Goal: Task Accomplishment & Management: Use online tool/utility

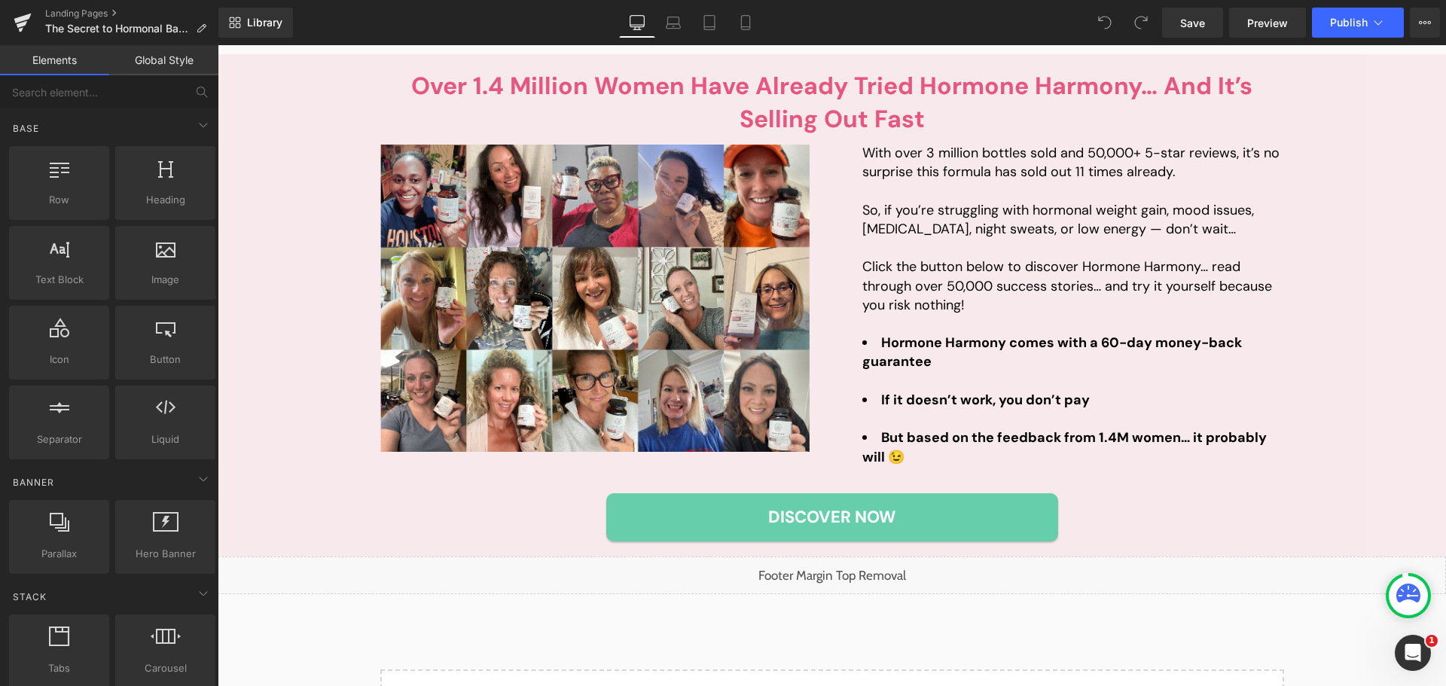
scroll to position [3390, 0]
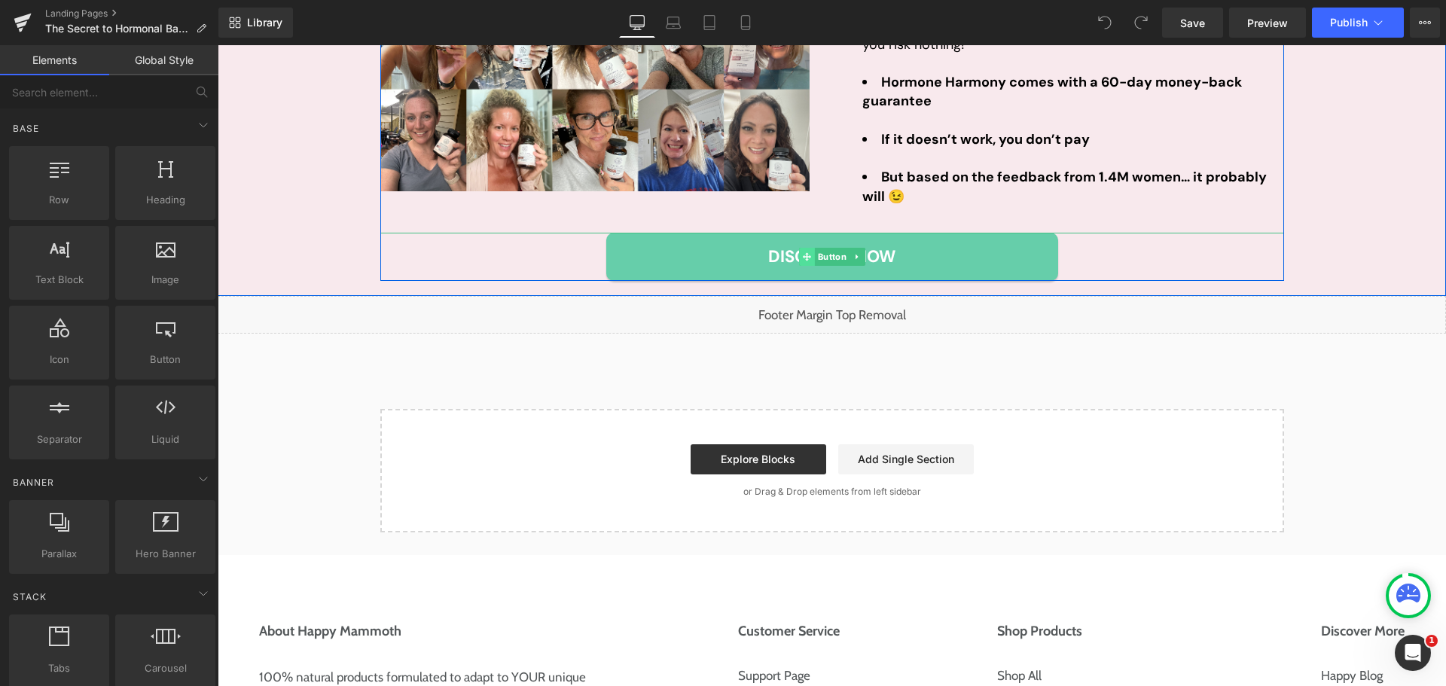
click at [807, 262] on span at bounding box center [807, 257] width 16 height 18
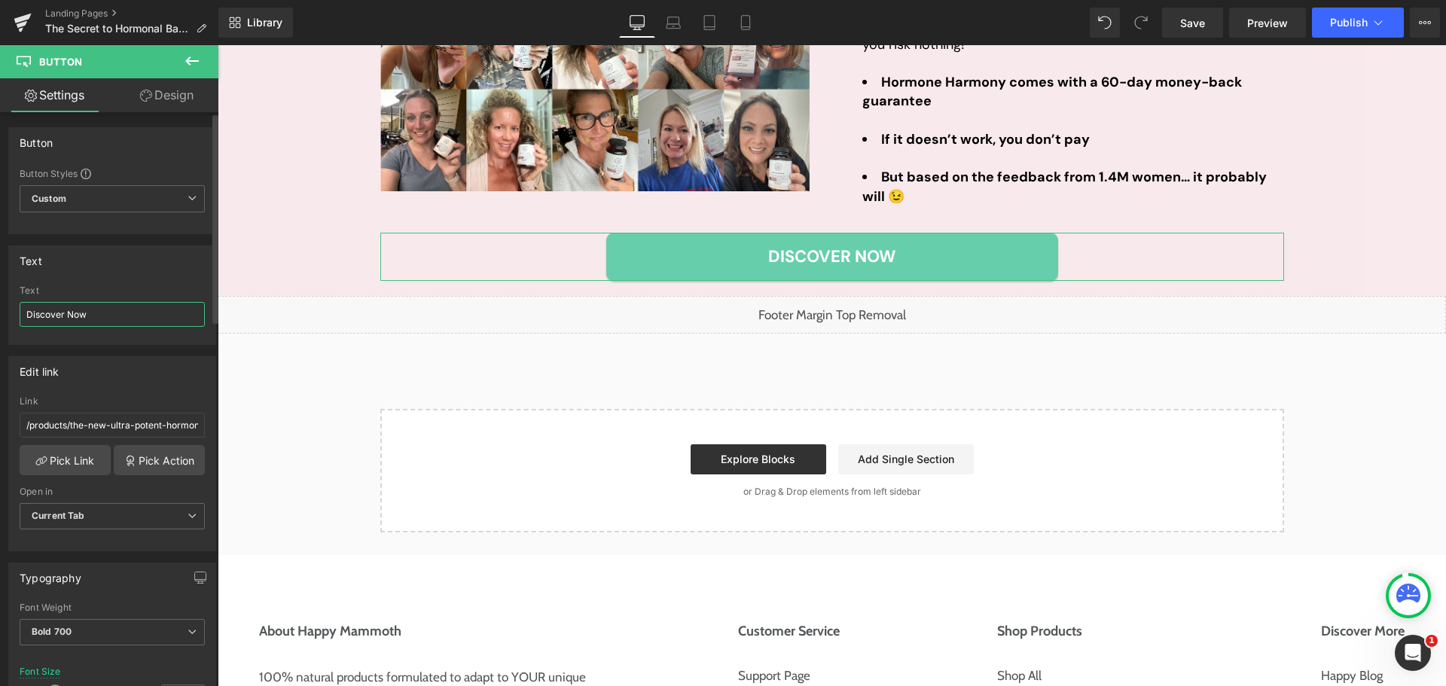
click at [92, 311] on input "Discover Now" at bounding box center [112, 314] width 185 height 25
paste input "Start Your Journey"
type input "Start Your Journey Now"
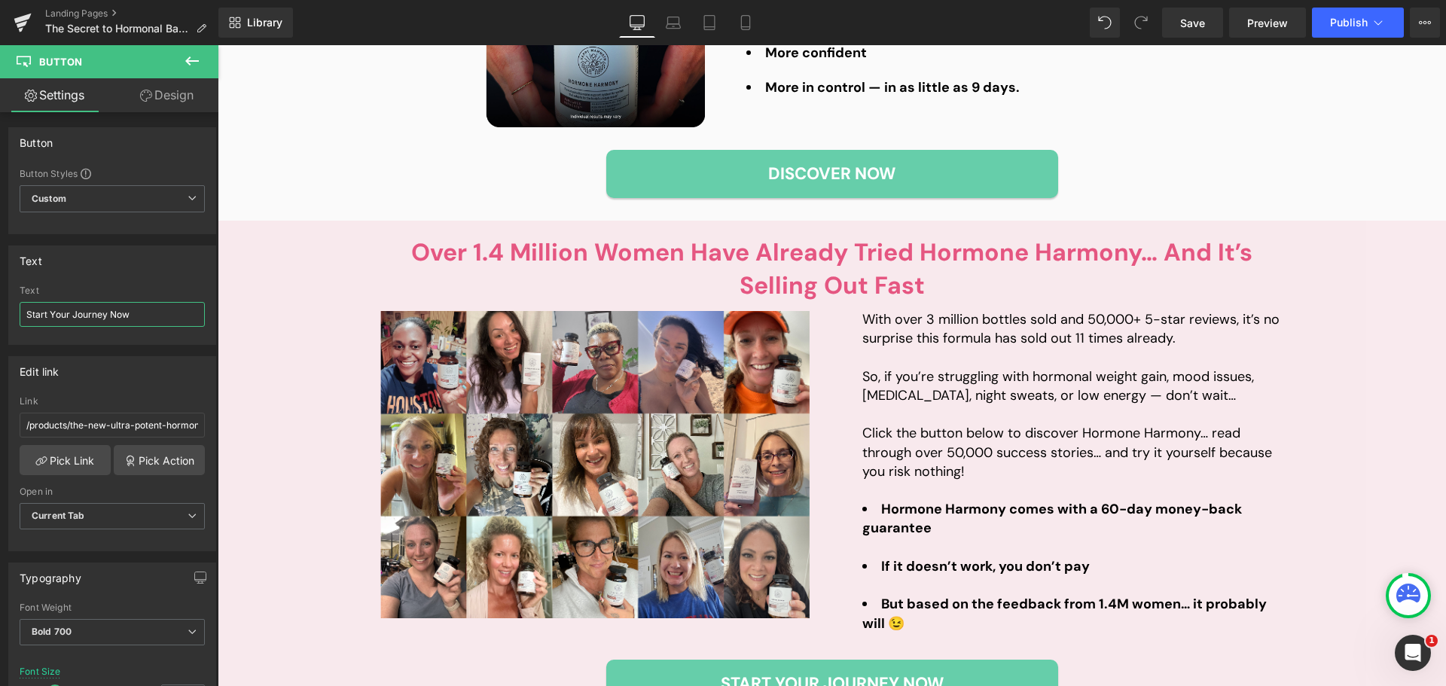
scroll to position [2938, 0]
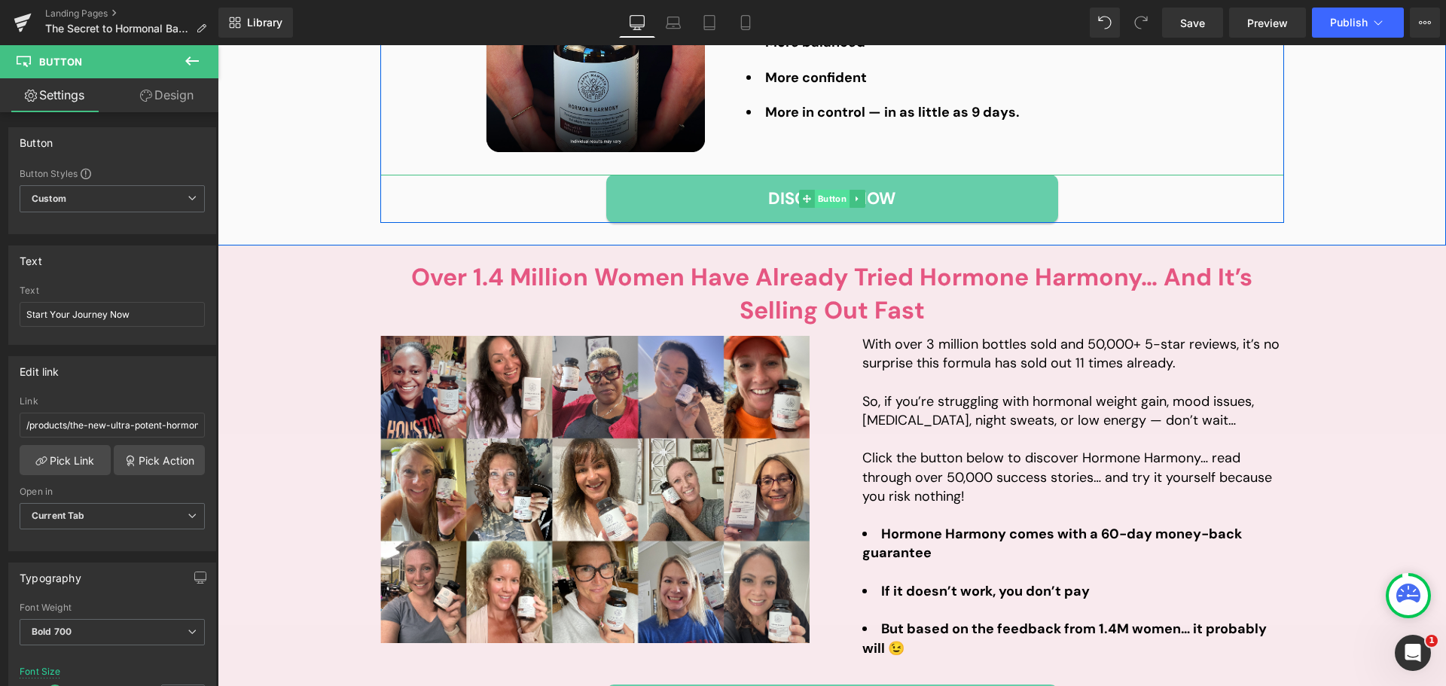
click at [825, 203] on span "Button" at bounding box center [831, 199] width 35 height 18
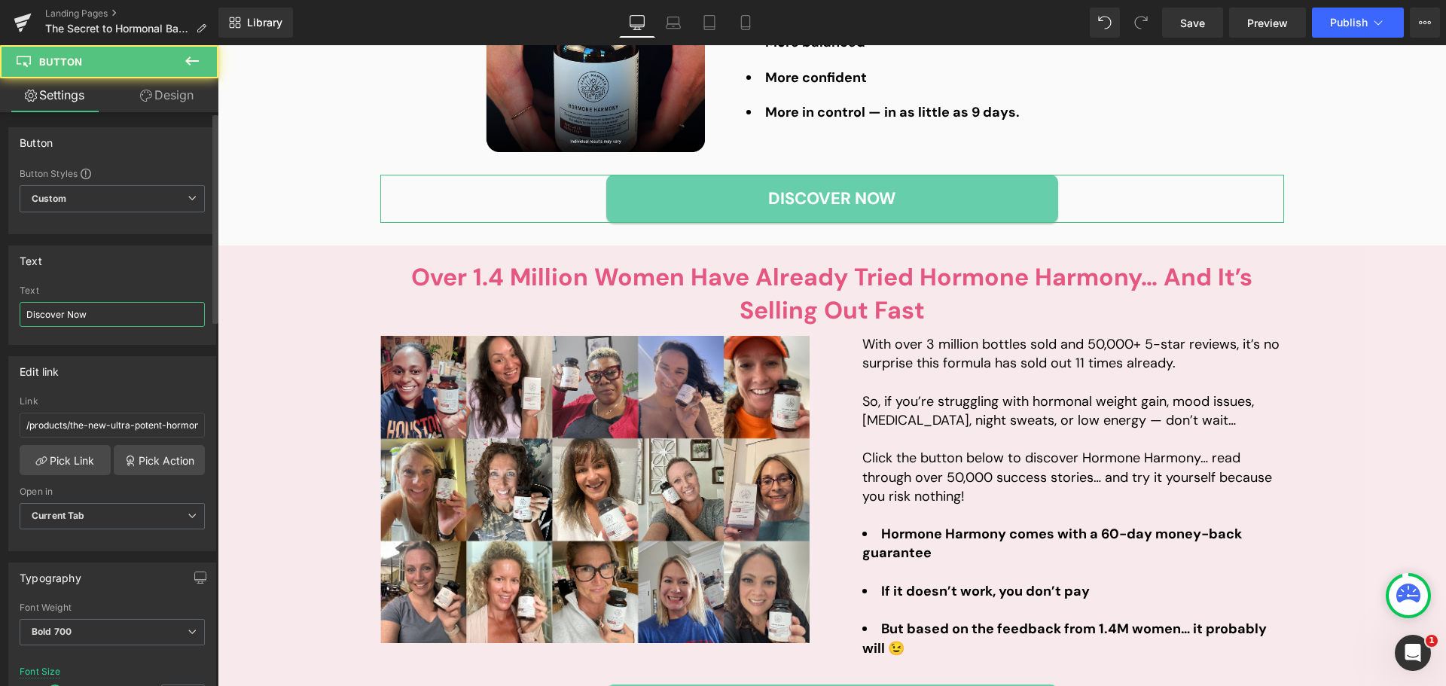
click at [143, 324] on input "Discover Now" at bounding box center [112, 314] width 185 height 25
paste input "Start Your Journey"
type input "Start Your Journey Now"
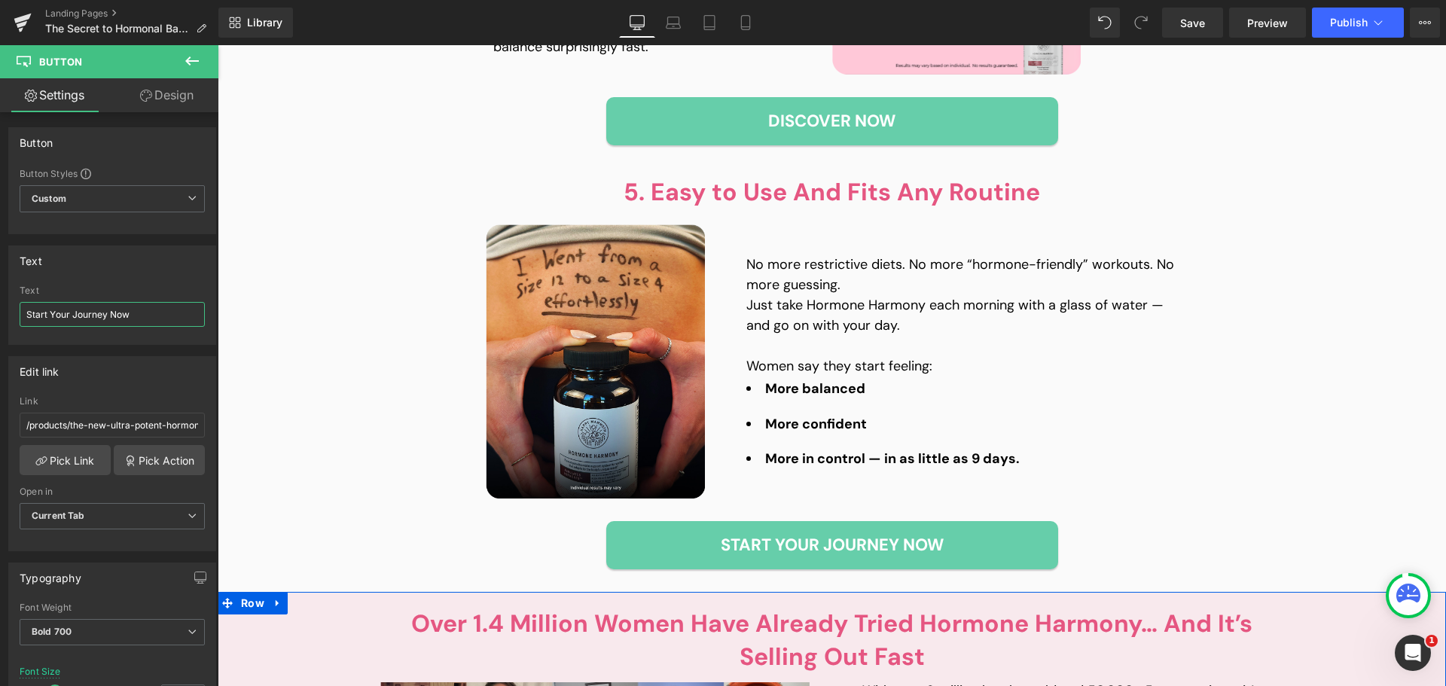
scroll to position [2561, 0]
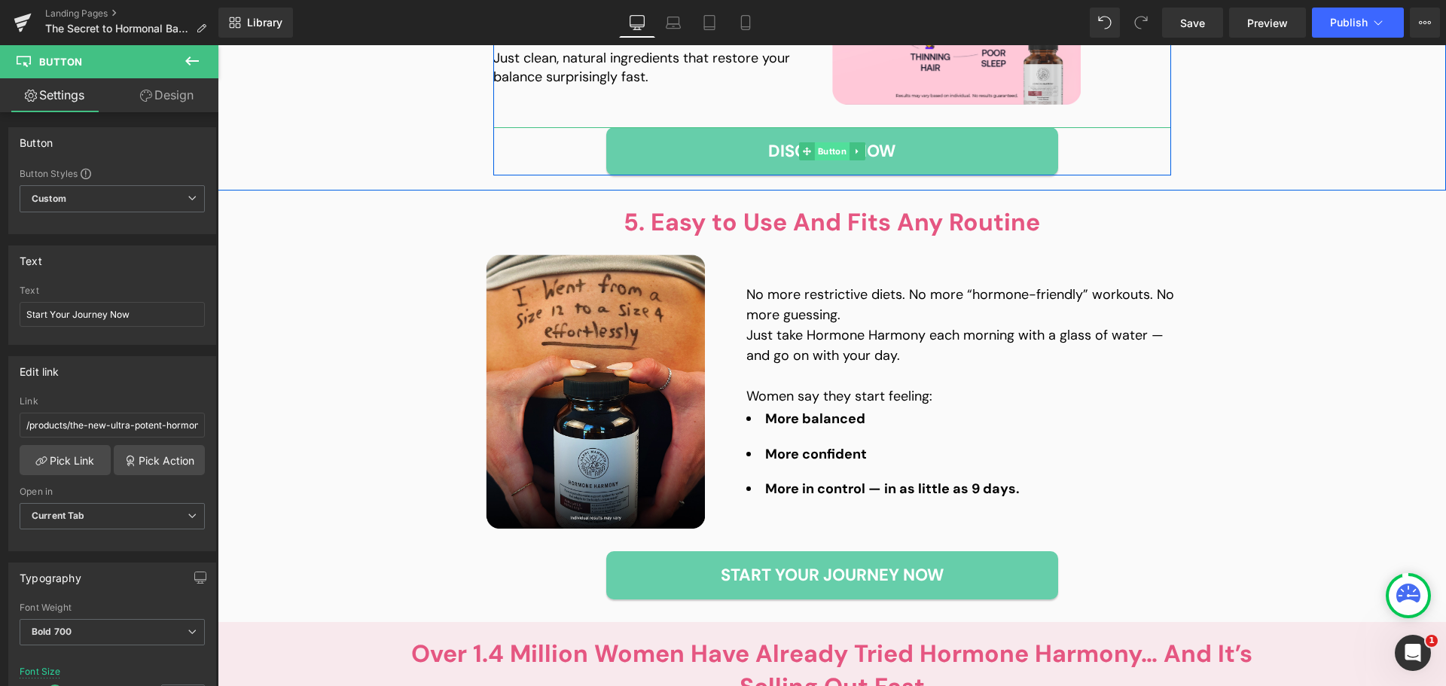
click at [823, 142] on span "Button" at bounding box center [831, 151] width 35 height 18
click at [113, 313] on input "Discover Now" at bounding box center [112, 314] width 185 height 25
paste input "Start Your Journey"
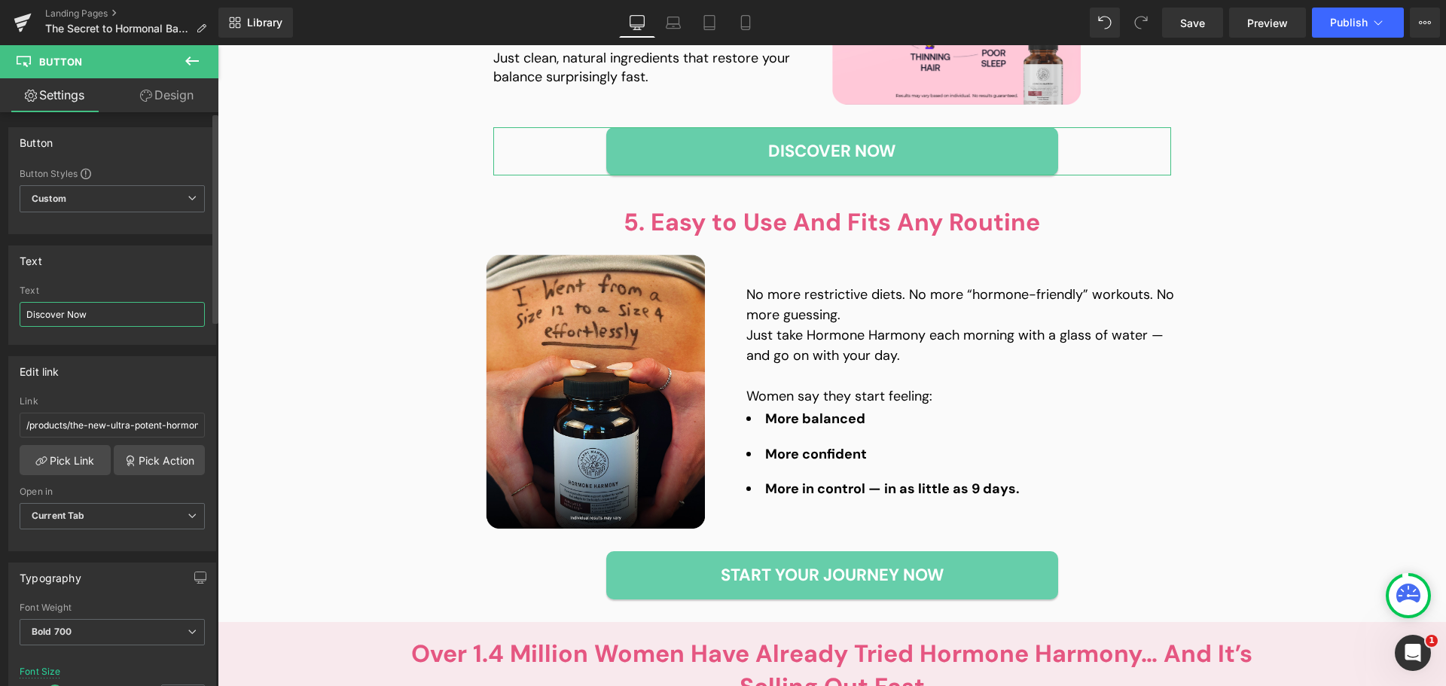
type input "Start Your Journey Now"
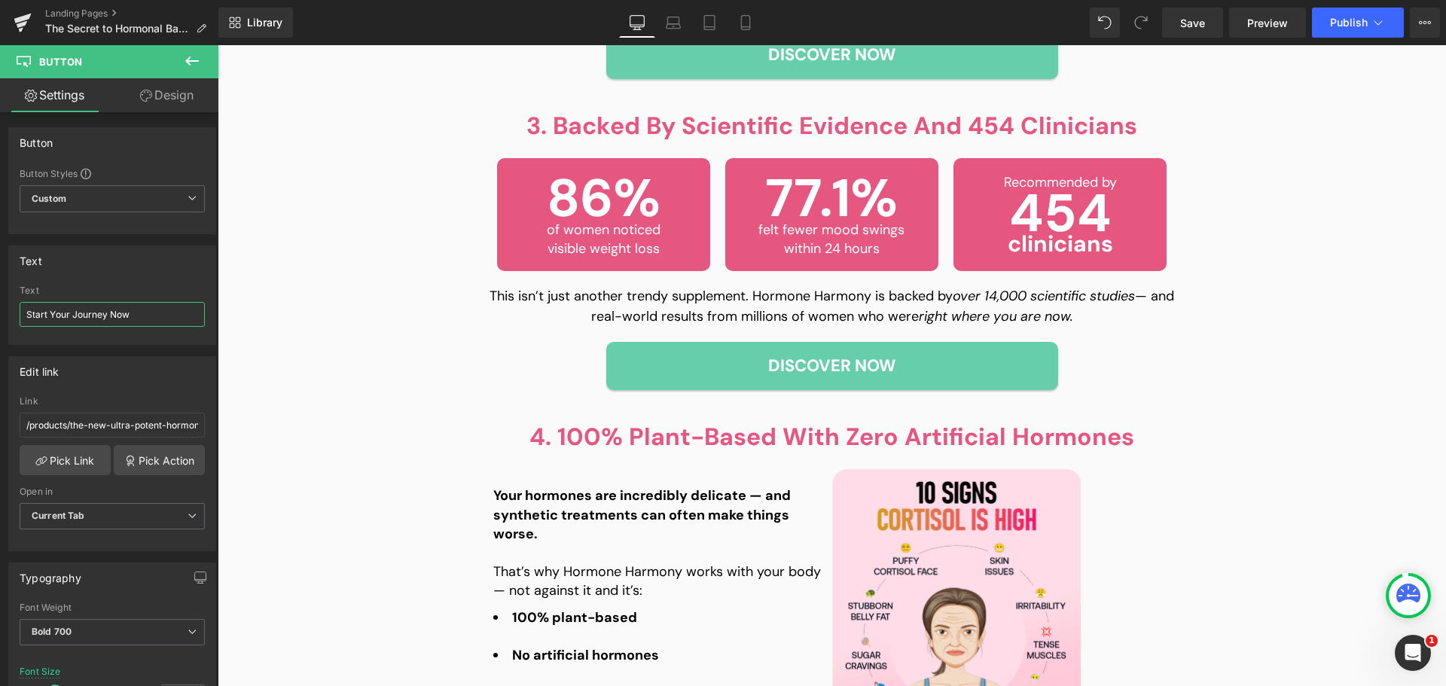
scroll to position [1883, 0]
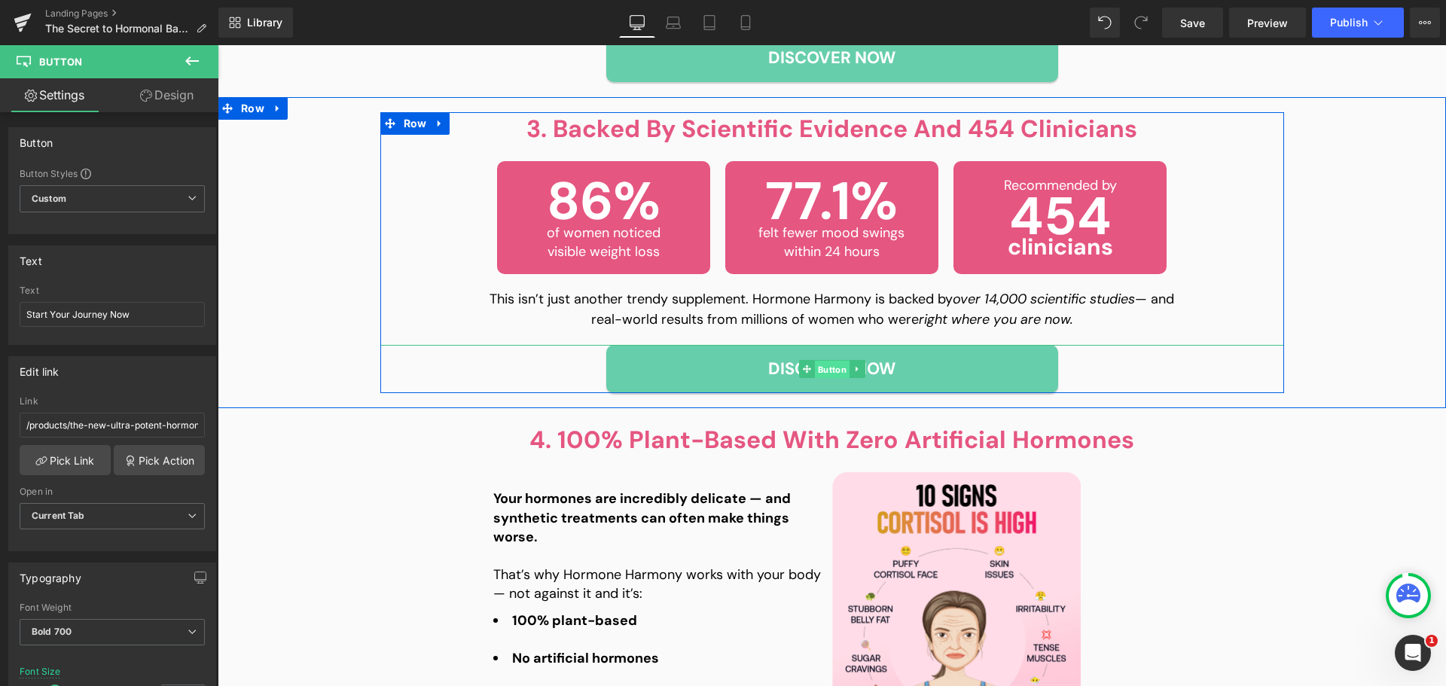
click at [820, 370] on span "Button" at bounding box center [831, 370] width 35 height 18
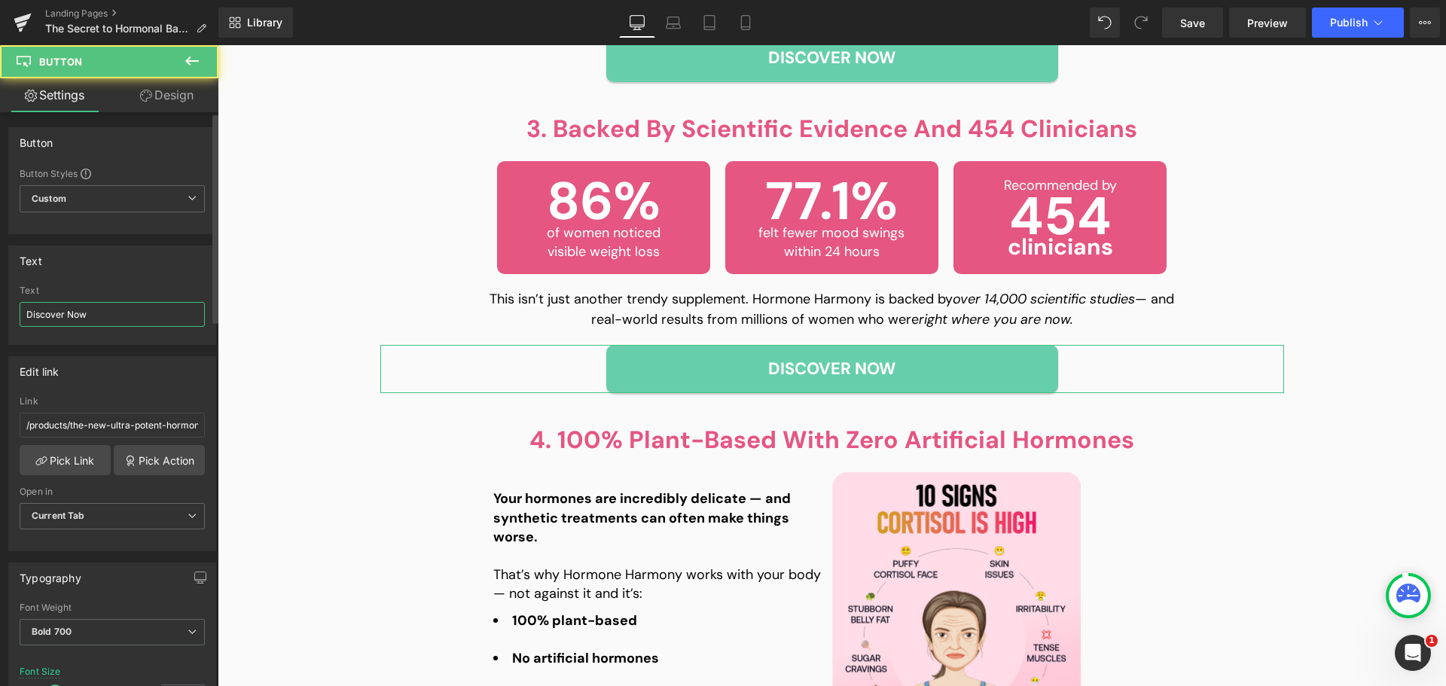
click at [149, 324] on input "Discover Now" at bounding box center [112, 314] width 185 height 25
paste input "Start Your Journey"
type input "Start Your Journey Now"
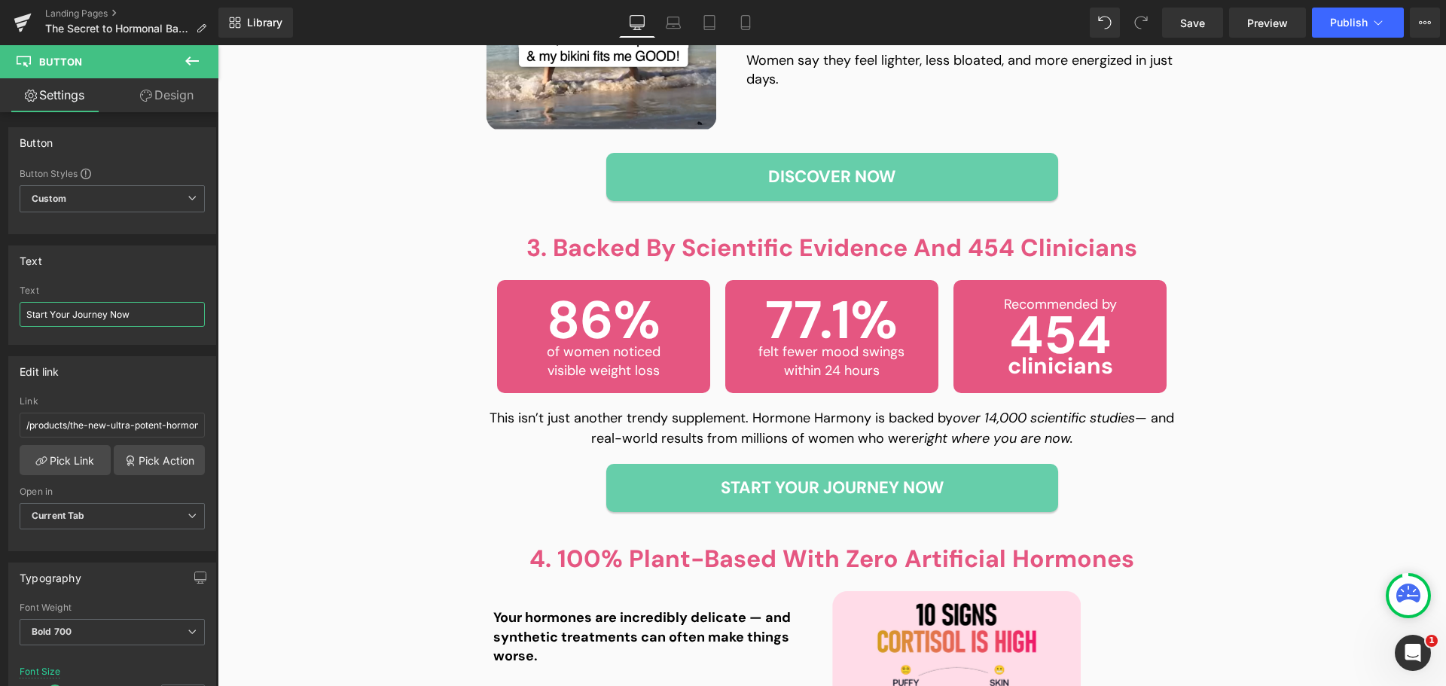
scroll to position [1732, 0]
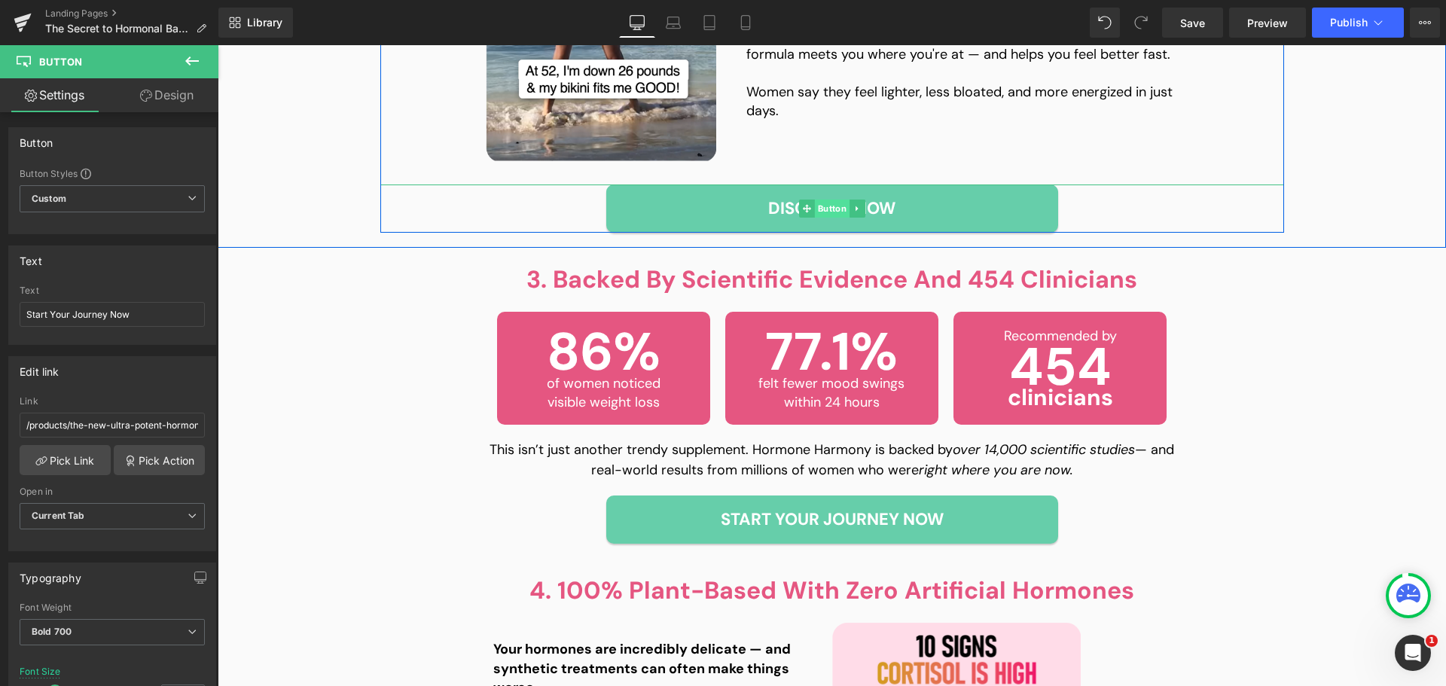
click at [819, 205] on span "Button" at bounding box center [831, 209] width 35 height 18
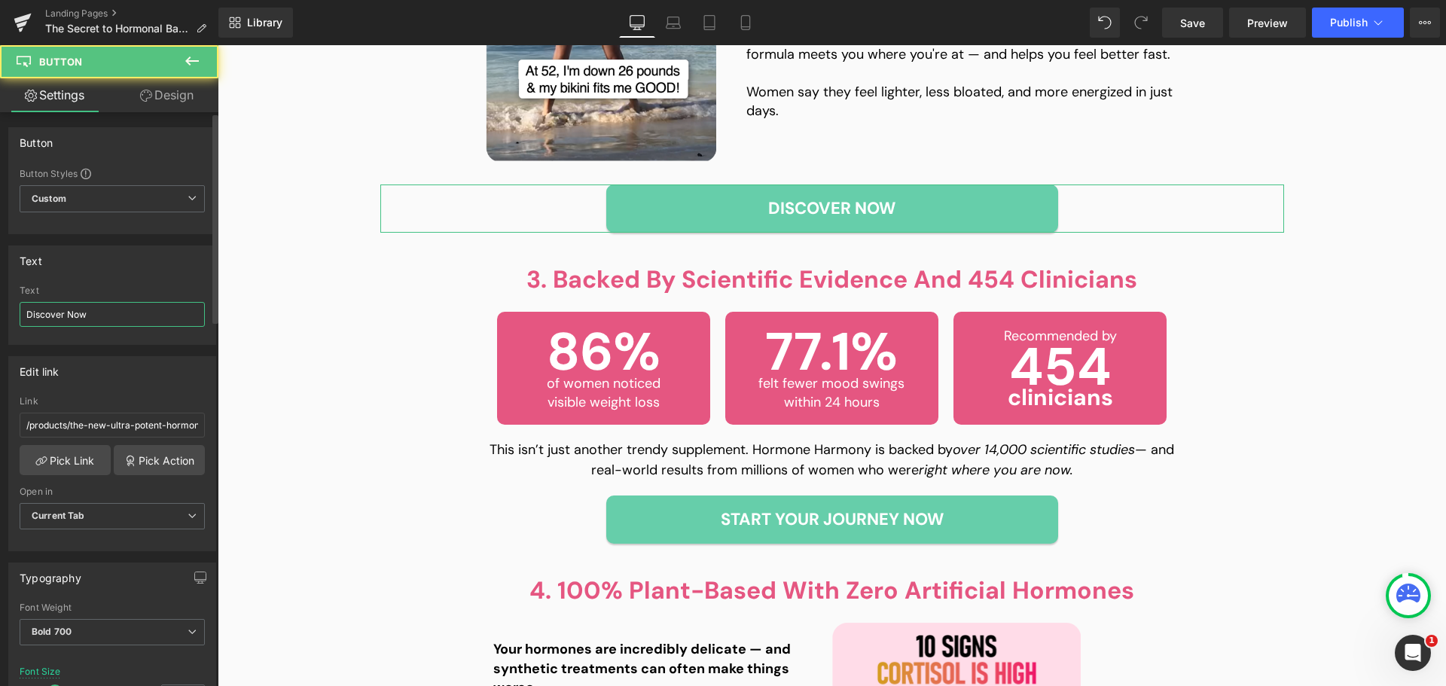
click at [68, 313] on input "Discover Now" at bounding box center [112, 314] width 185 height 25
paste input "Start Your Journey"
type input "Start Your Journey Now"
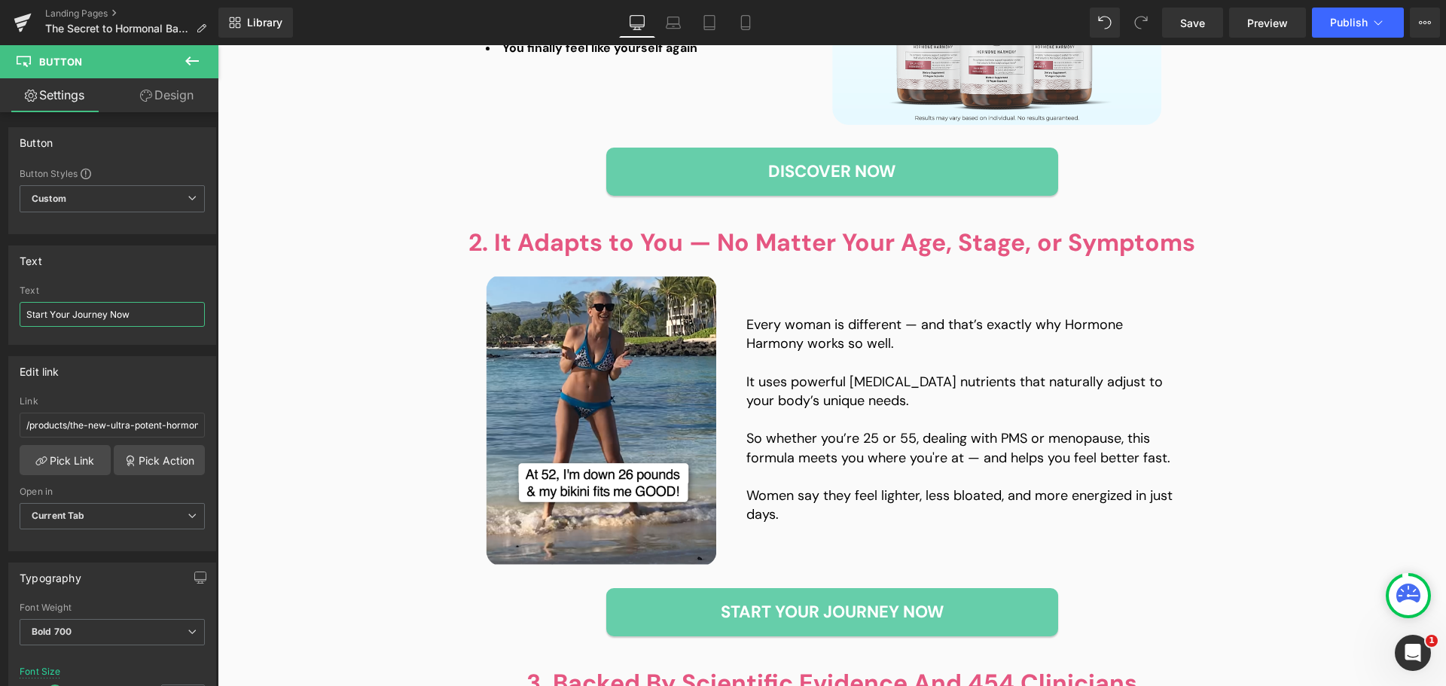
scroll to position [1281, 0]
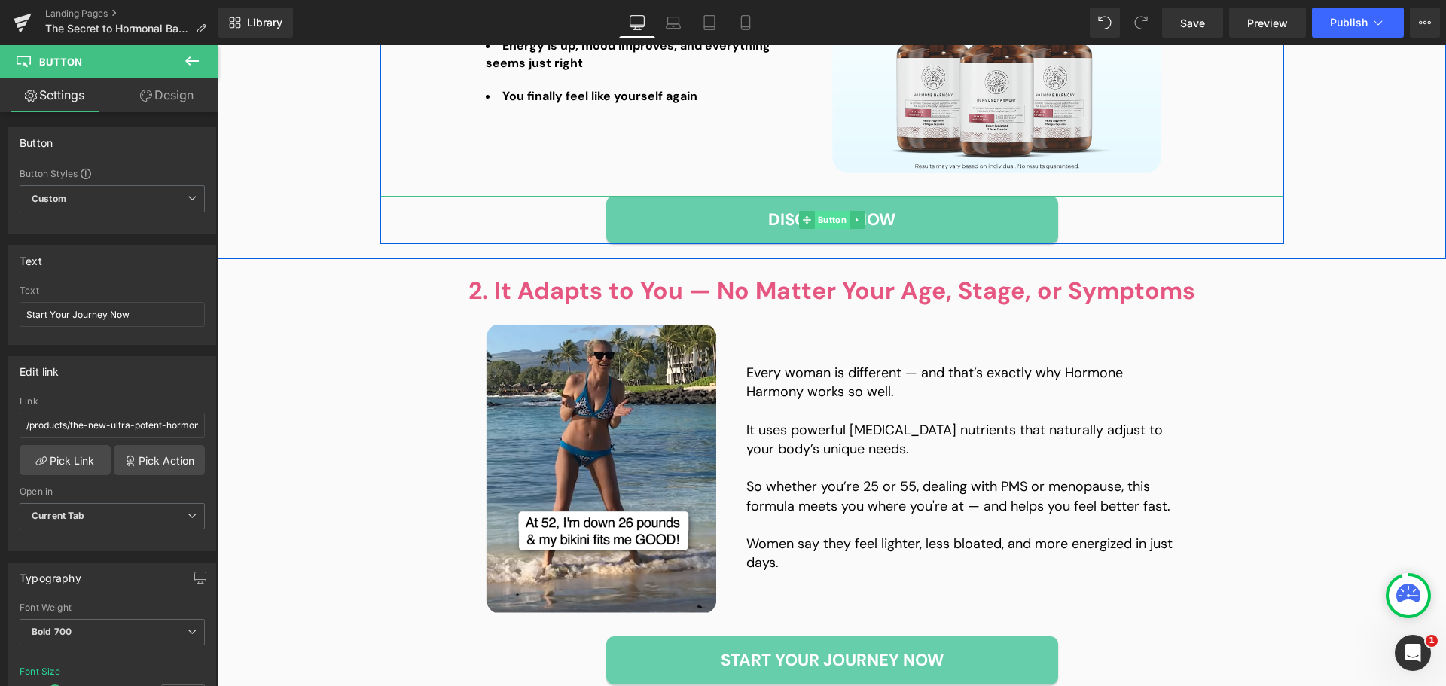
click at [828, 218] on span "Button" at bounding box center [831, 220] width 35 height 18
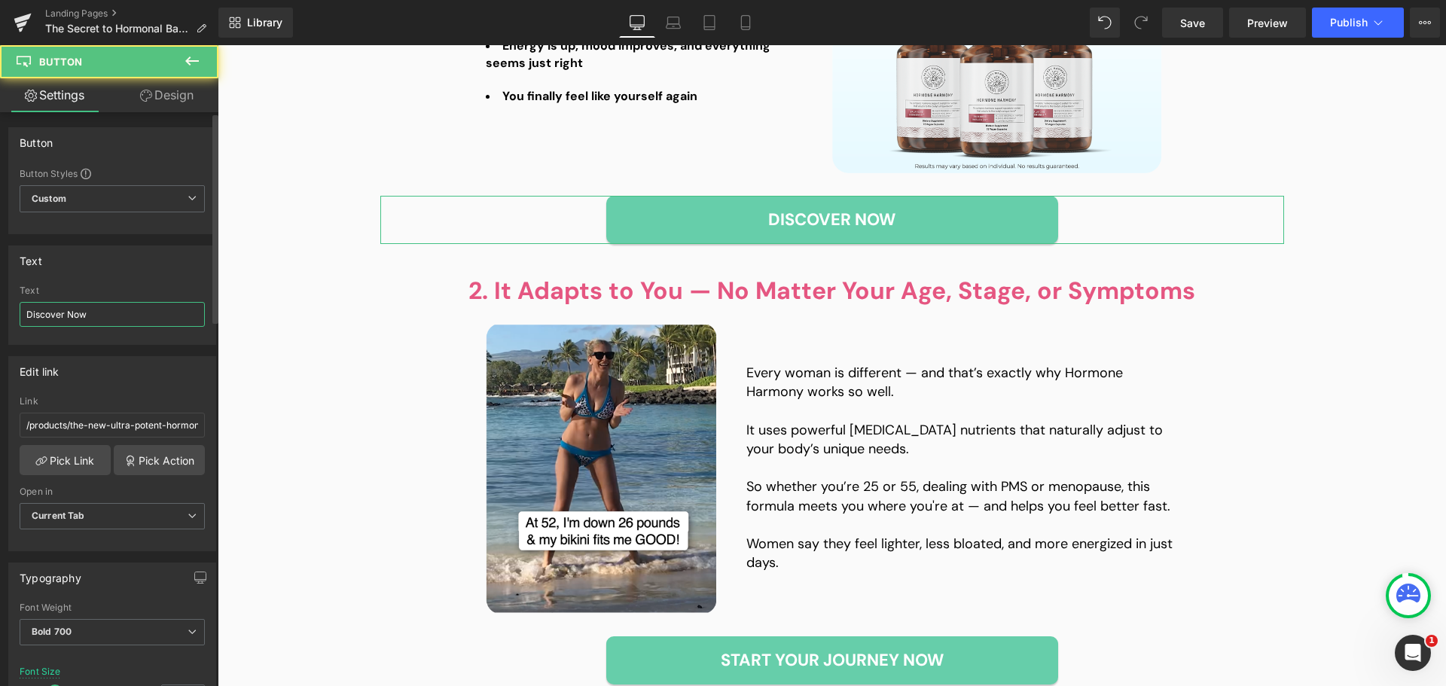
click at [104, 306] on input "Discover Now" at bounding box center [112, 314] width 185 height 25
paste input "Start Your Journey"
type input "Start Your Journey Now"
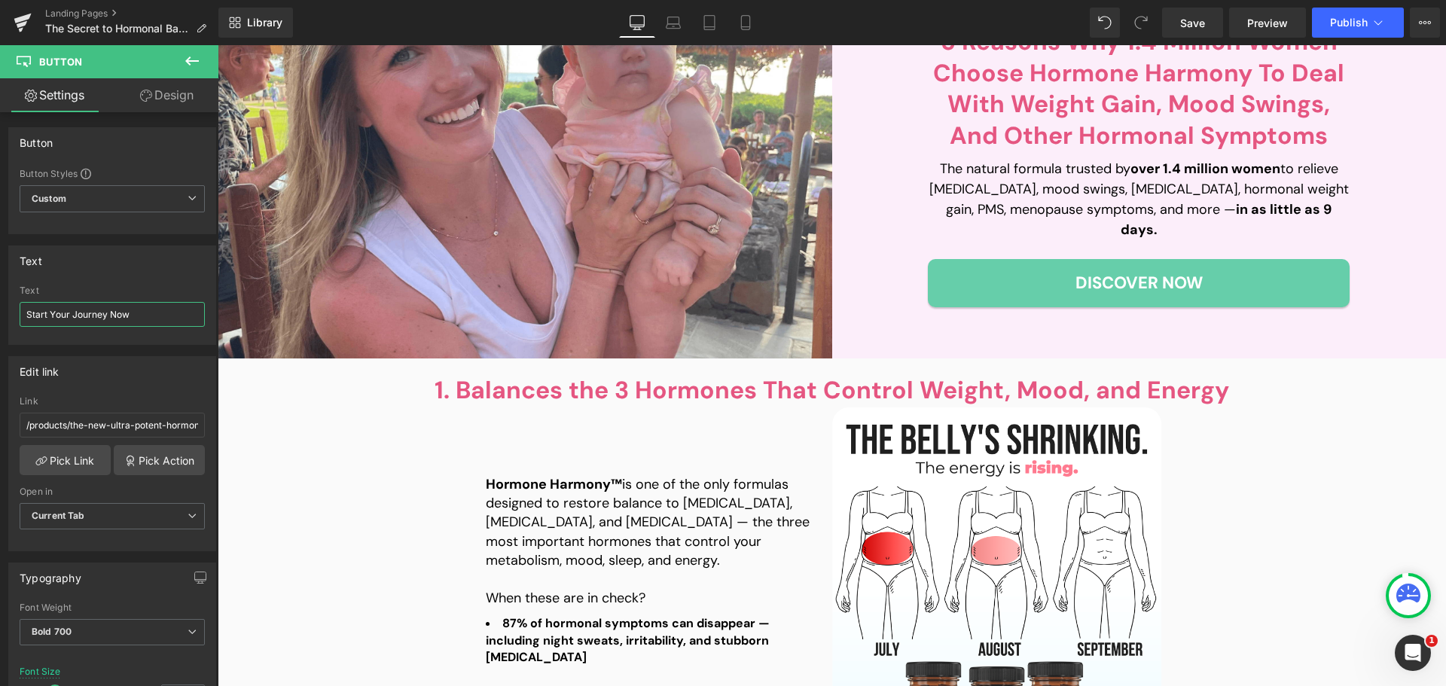
scroll to position [527, 0]
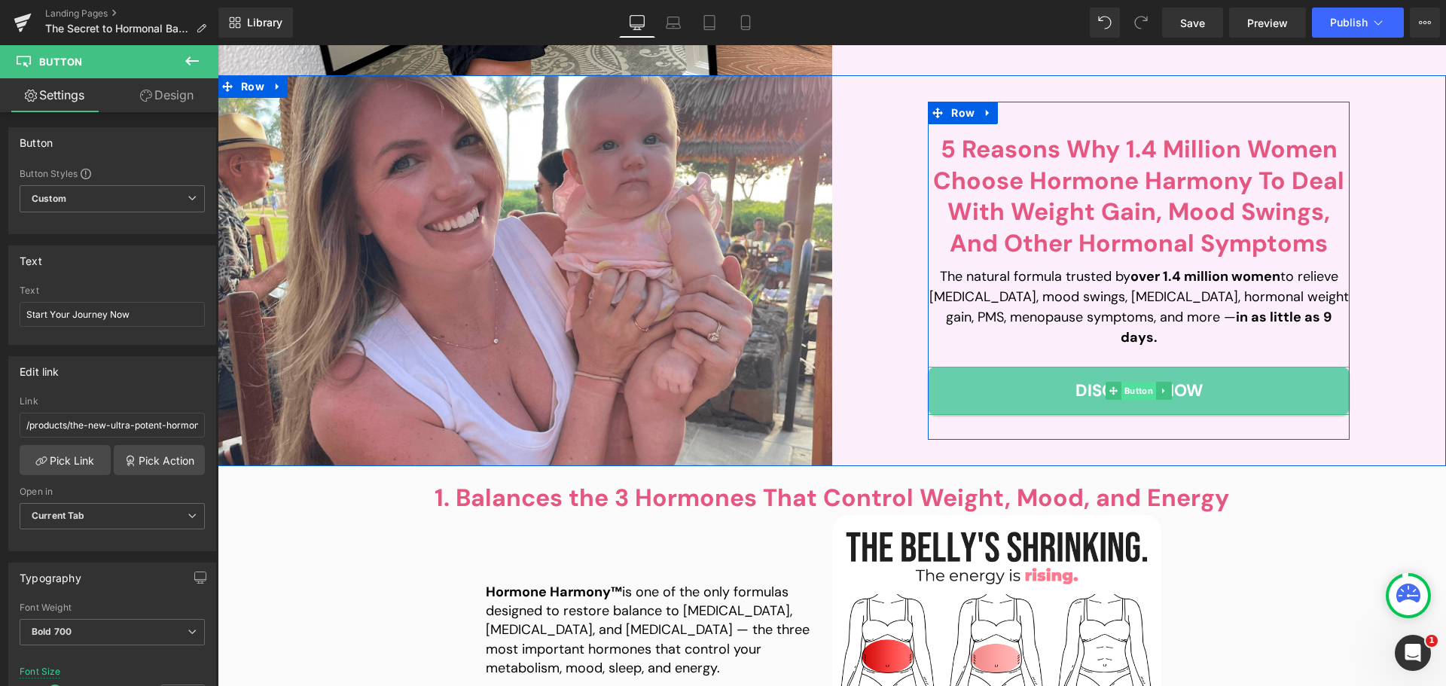
click at [1143, 382] on span "Button" at bounding box center [1139, 391] width 35 height 18
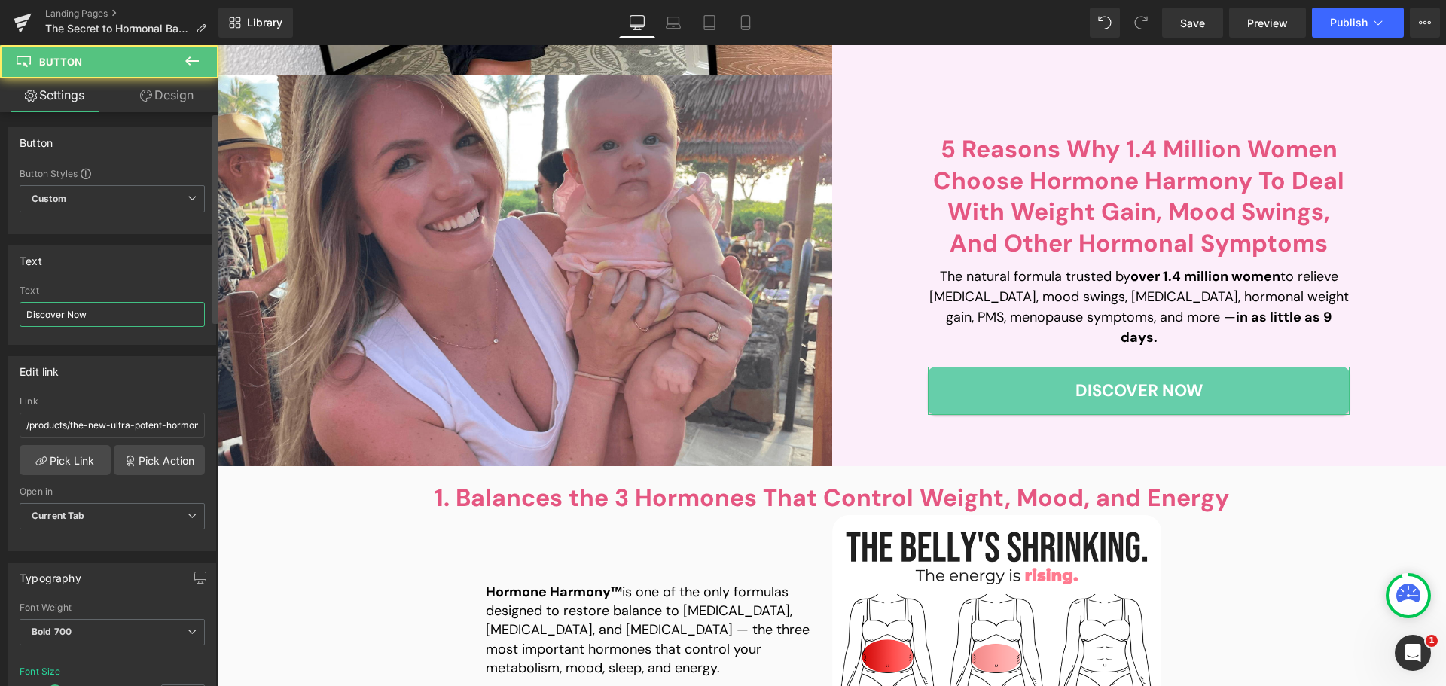
click at [62, 326] on input "Discover Now" at bounding box center [112, 314] width 185 height 25
paste input "JOIN NOW"
type input "JOIN NOW"
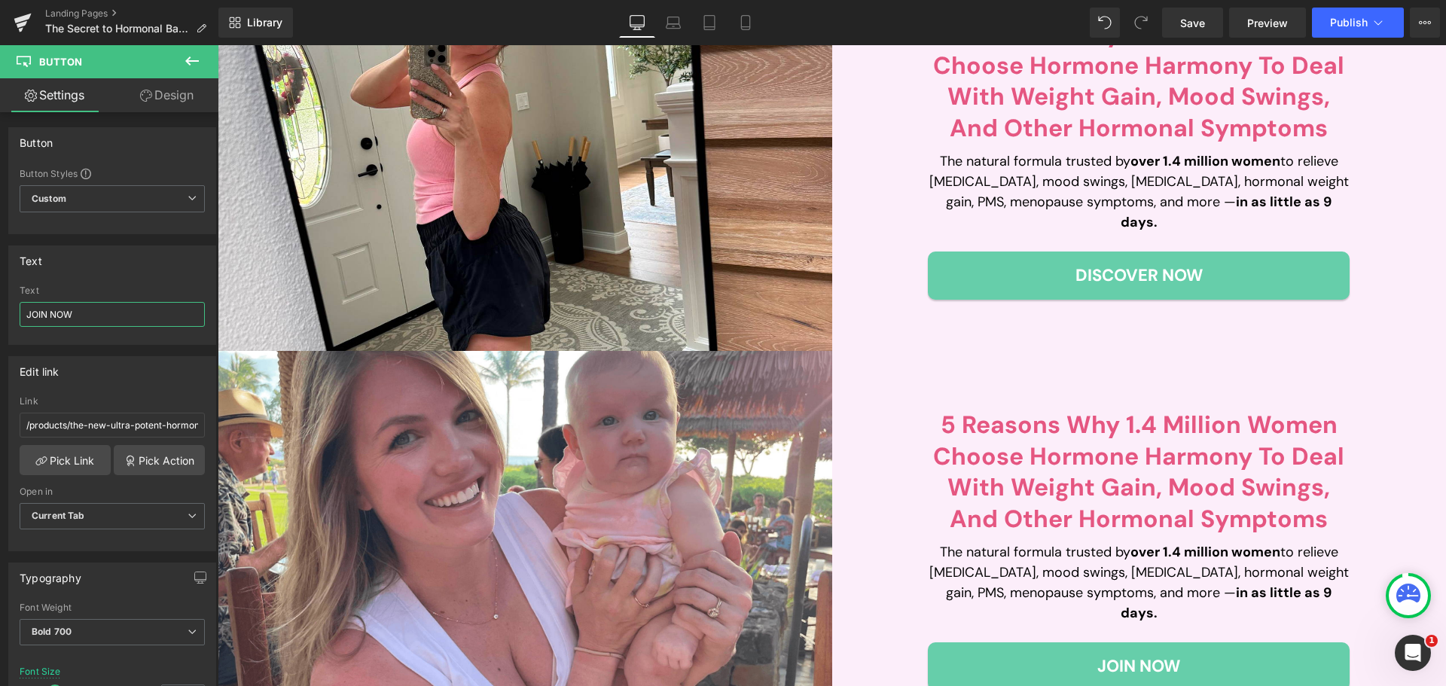
scroll to position [75, 0]
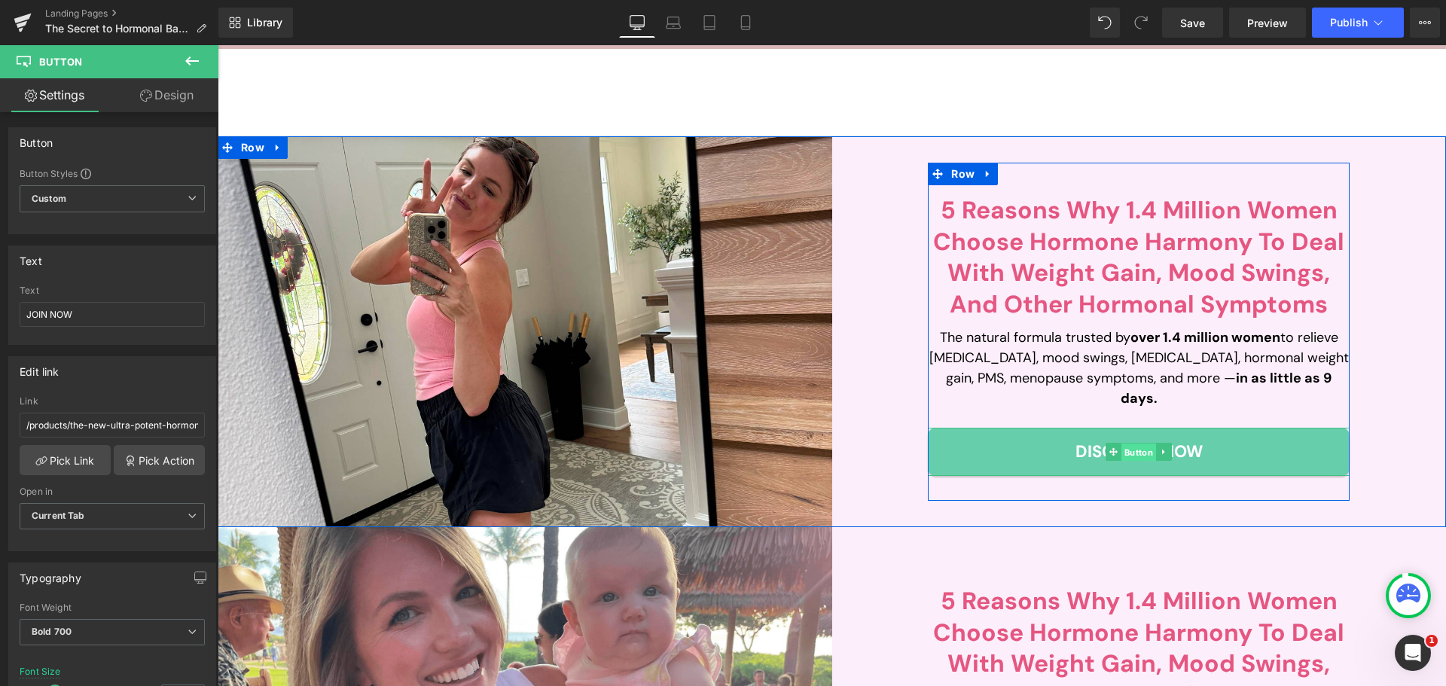
click at [1134, 444] on span "Button" at bounding box center [1139, 453] width 35 height 18
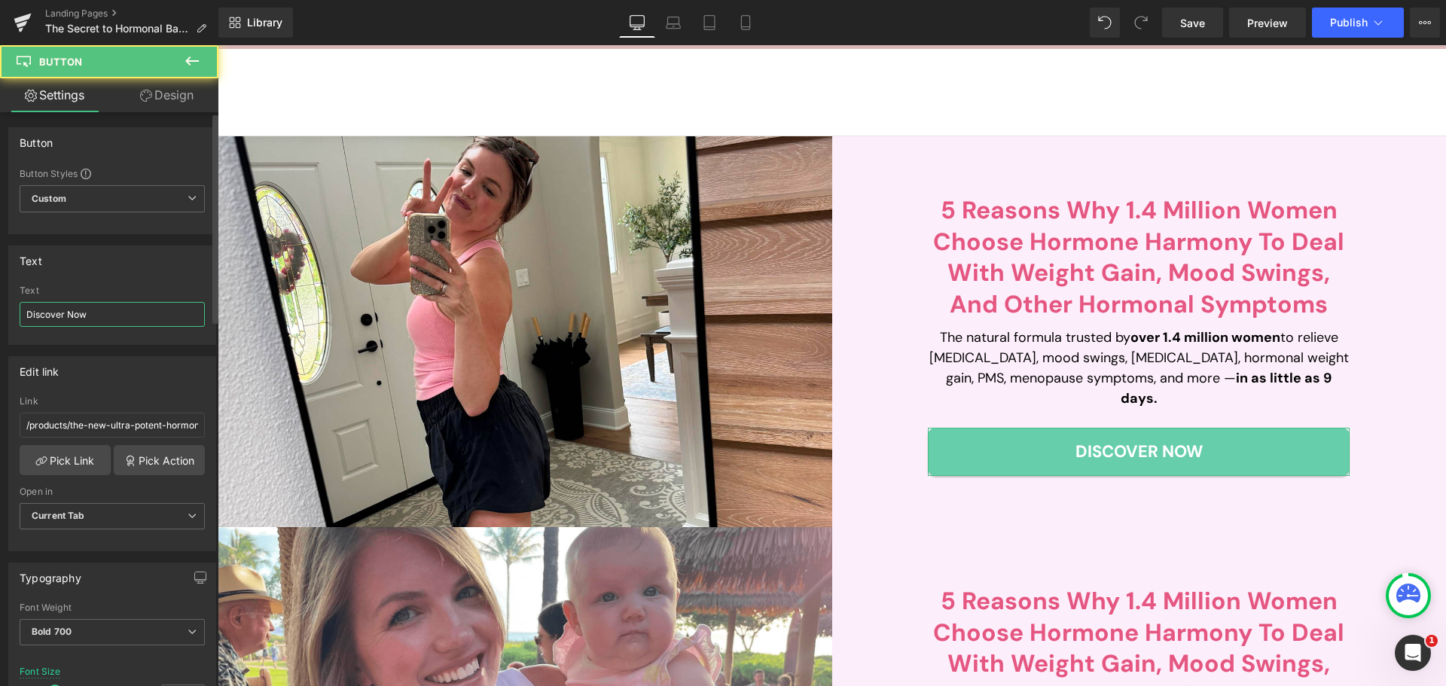
click at [91, 319] on input "Discover Now" at bounding box center [112, 314] width 185 height 25
paste input "JOIN NOW"
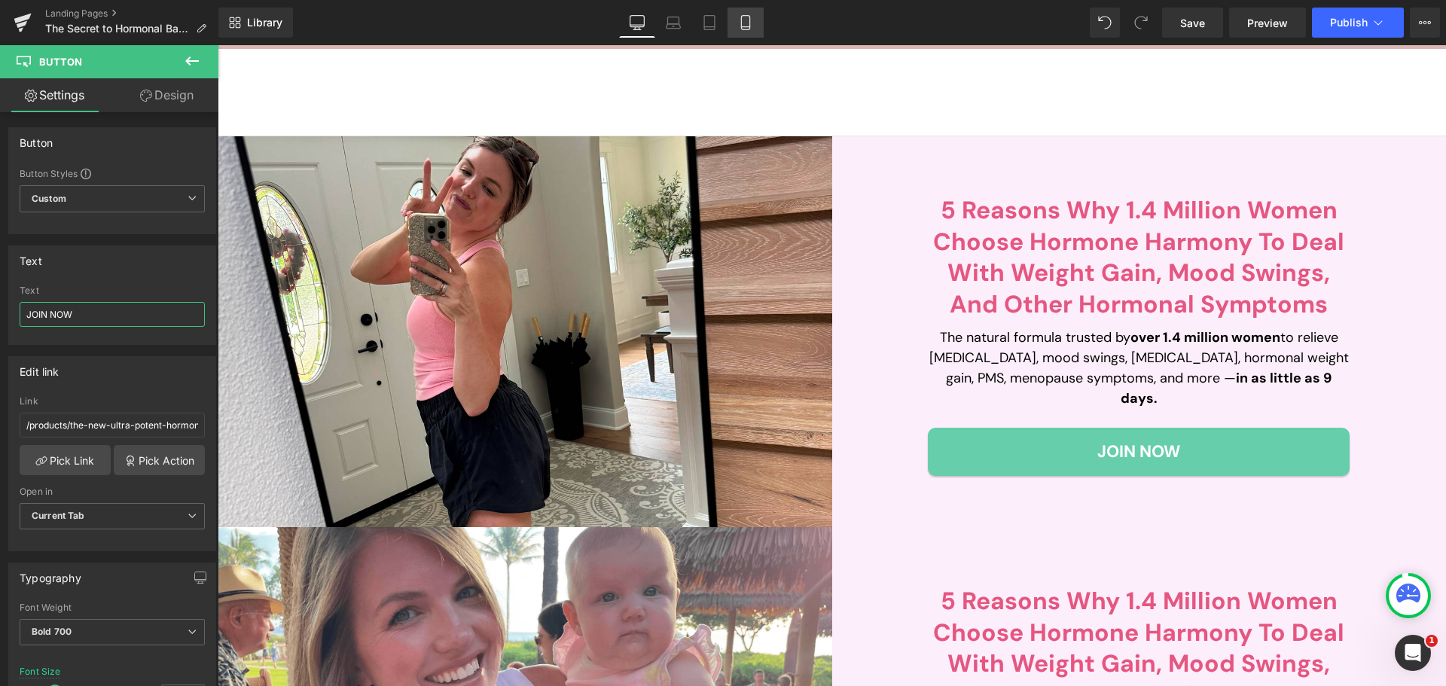
type input "JOIN NOW"
click at [740, 19] on icon at bounding box center [745, 22] width 15 height 15
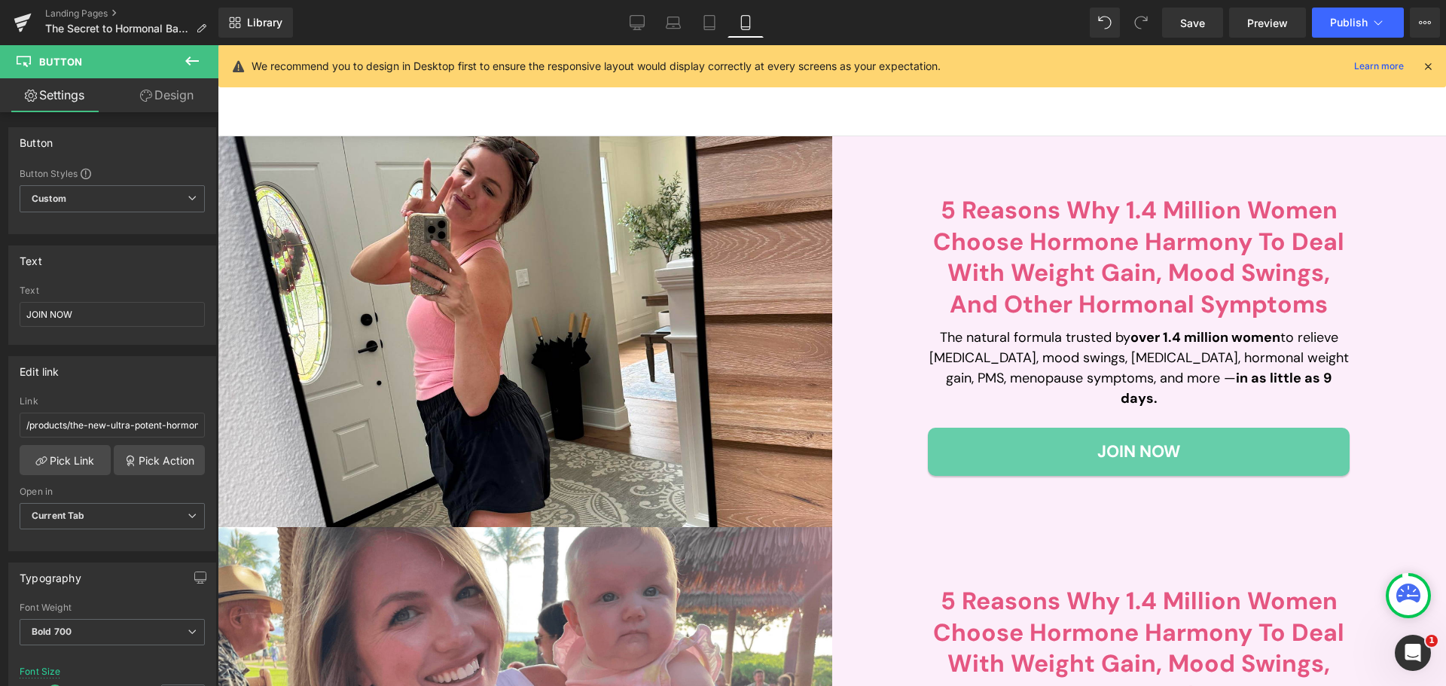
type input "16"
type input "100"
type input "340"
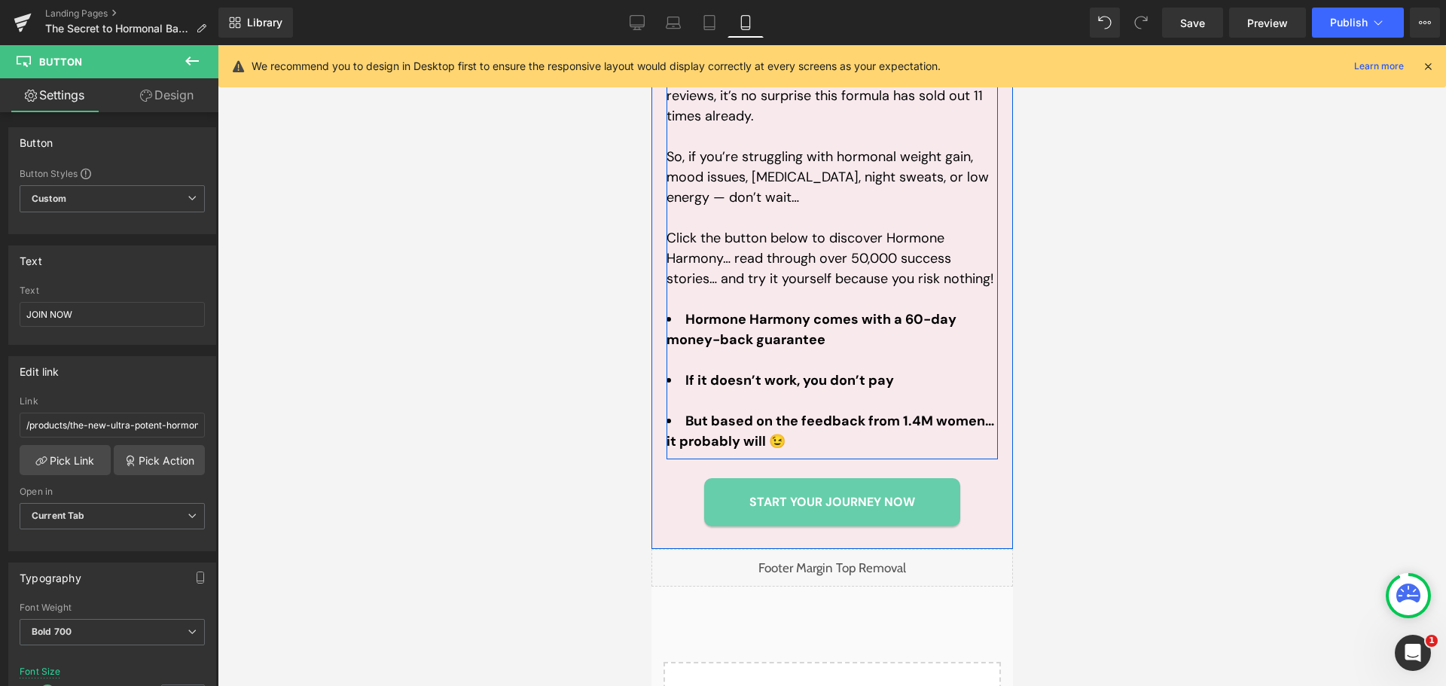
scroll to position [5913, 0]
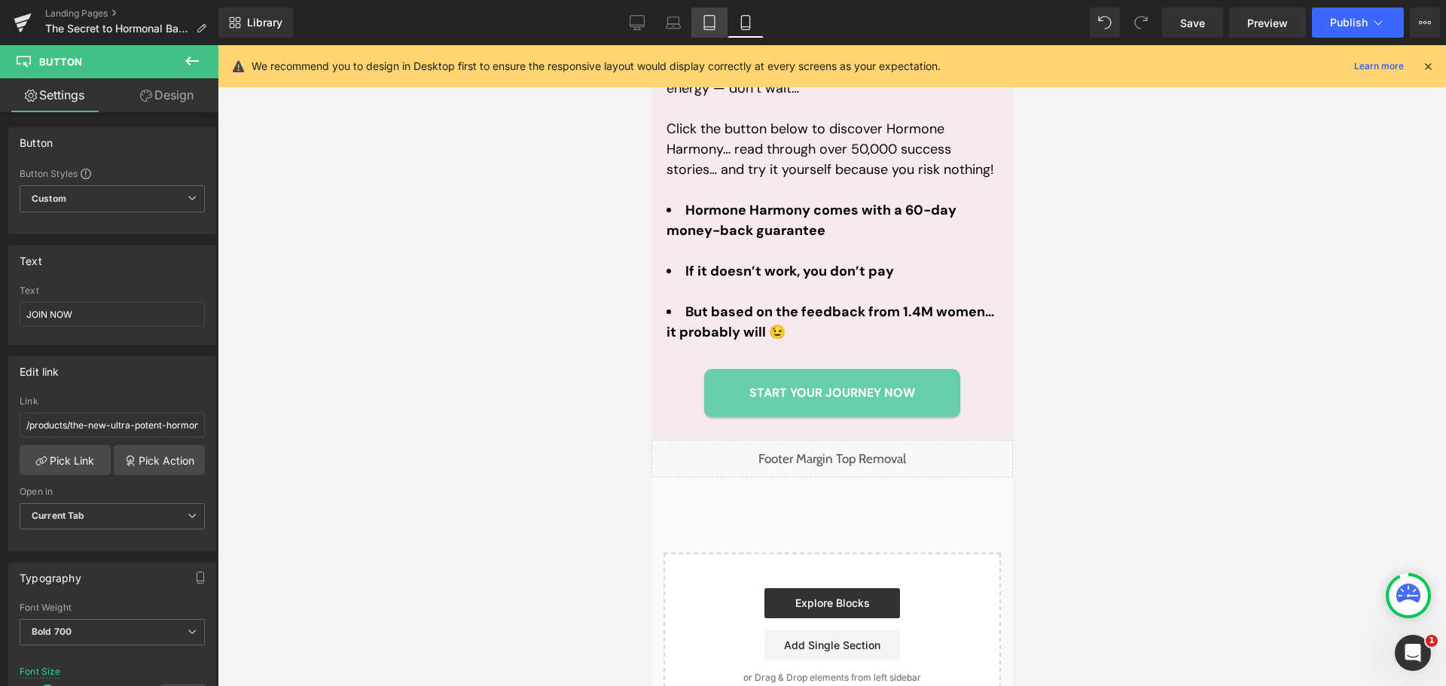
click at [695, 32] on link "Tablet" at bounding box center [709, 23] width 36 height 30
type input "17"
type input "100"
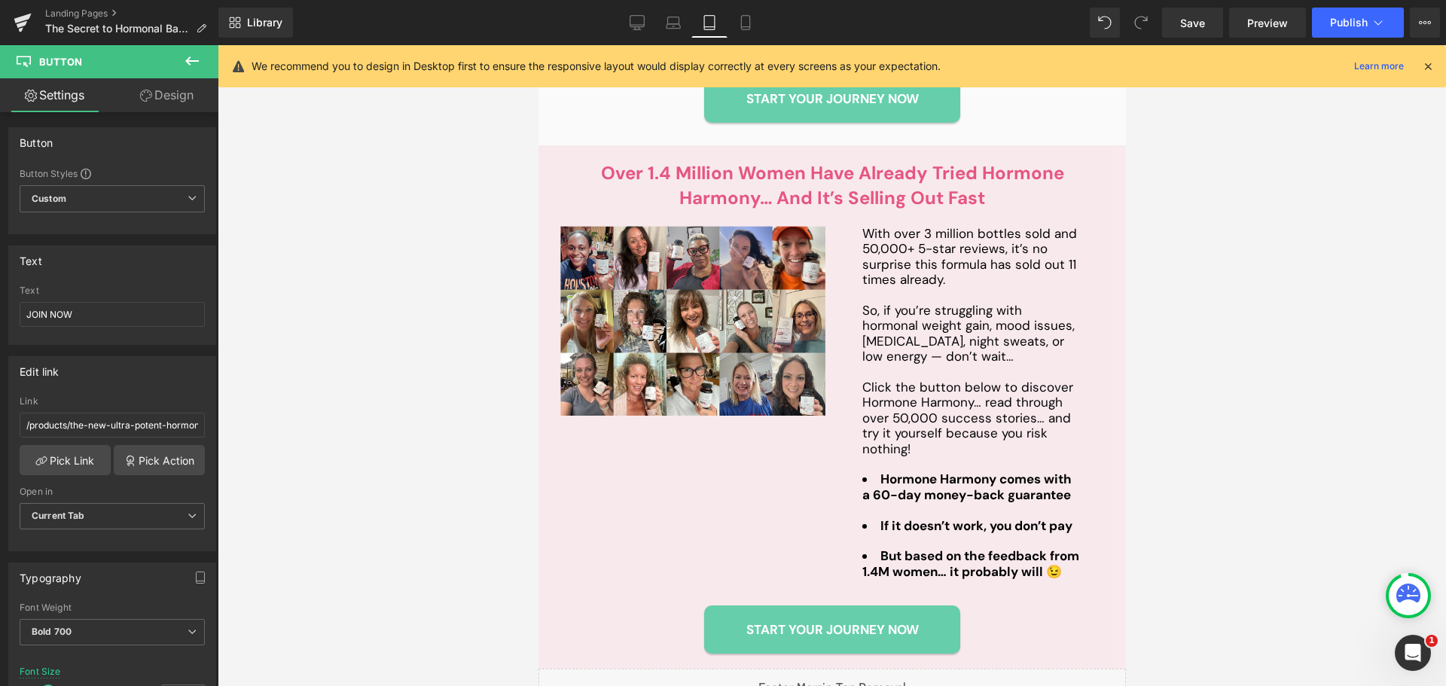
scroll to position [4101, 0]
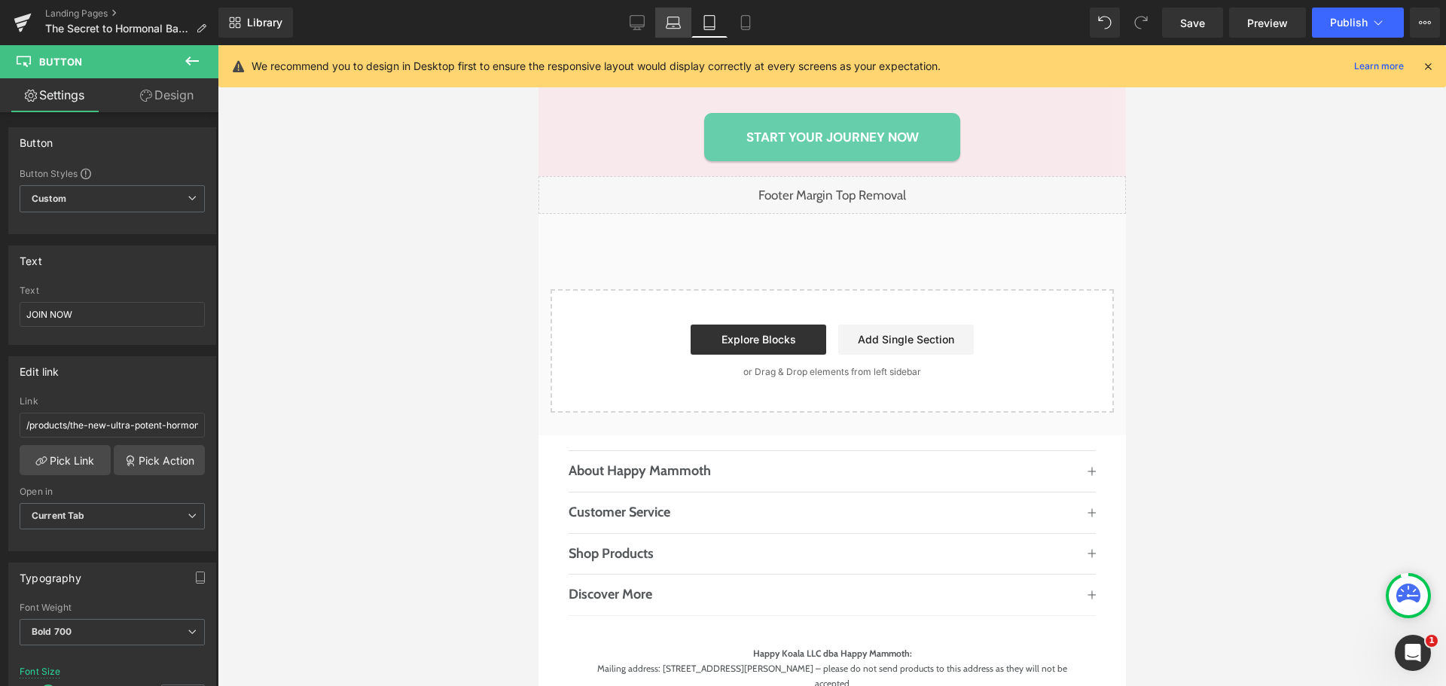
click at [669, 20] on icon at bounding box center [673, 20] width 11 height 7
type input "100"
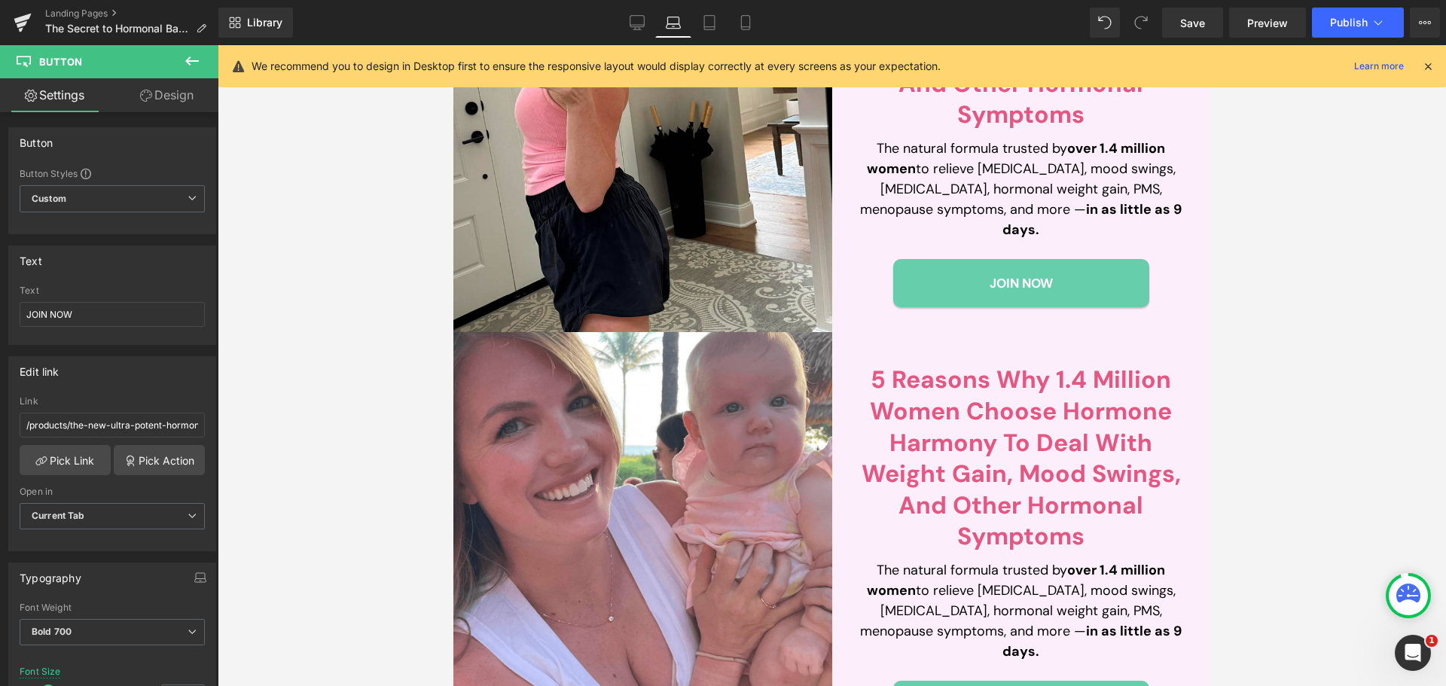
scroll to position [206, 0]
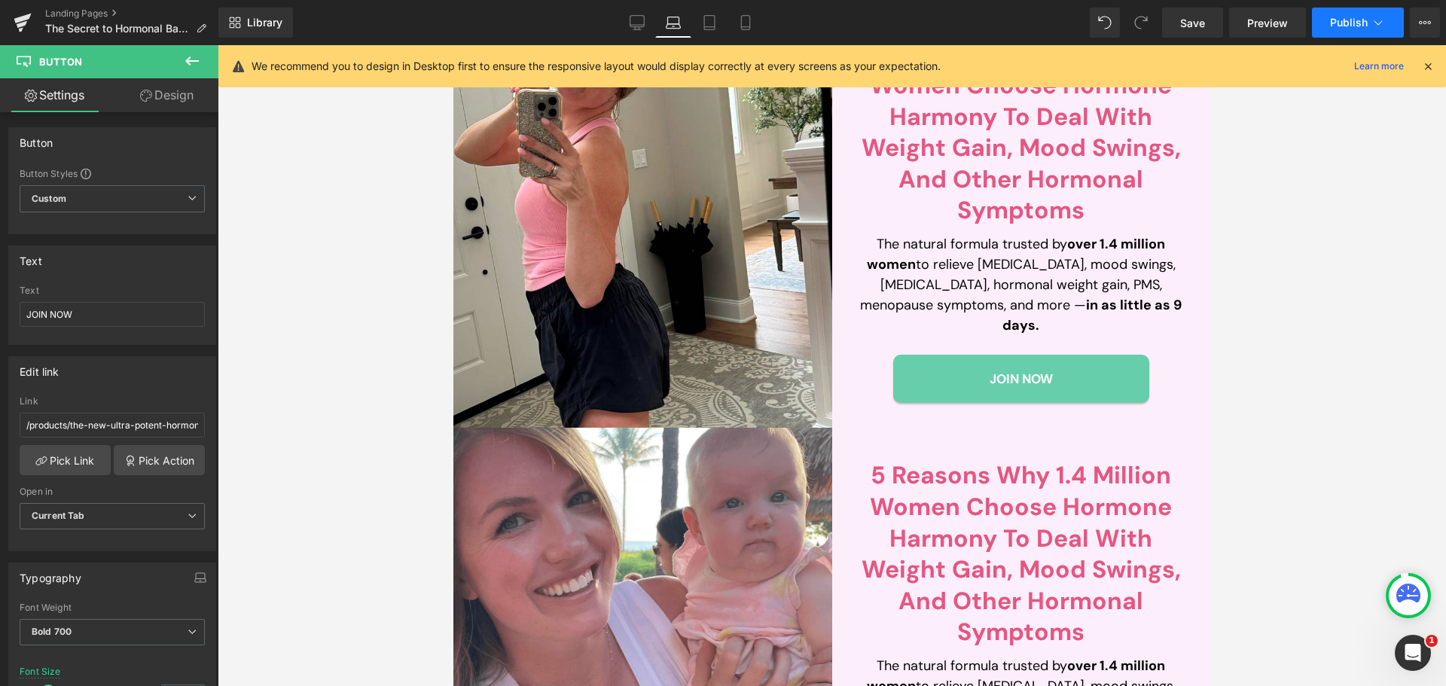
click at [1349, 26] on span "Publish" at bounding box center [1349, 23] width 38 height 12
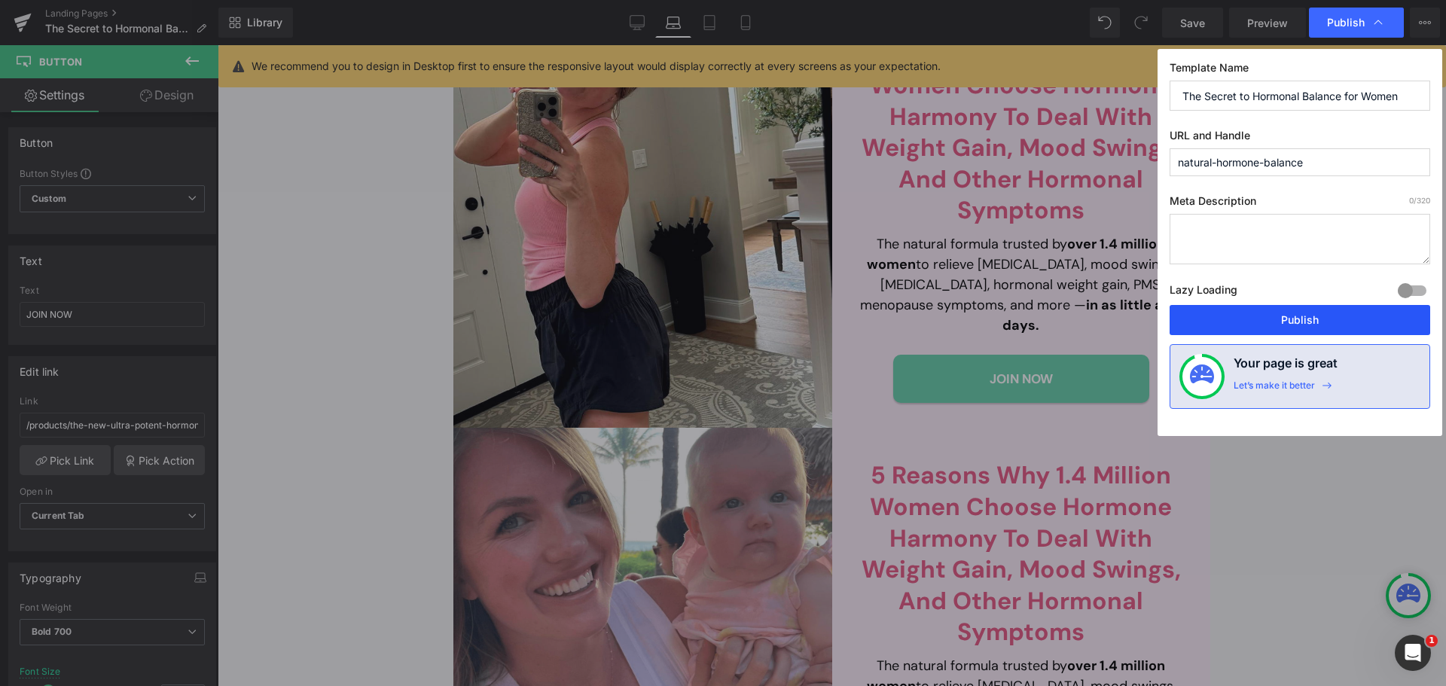
click at [1277, 313] on button "Publish" at bounding box center [1300, 320] width 261 height 30
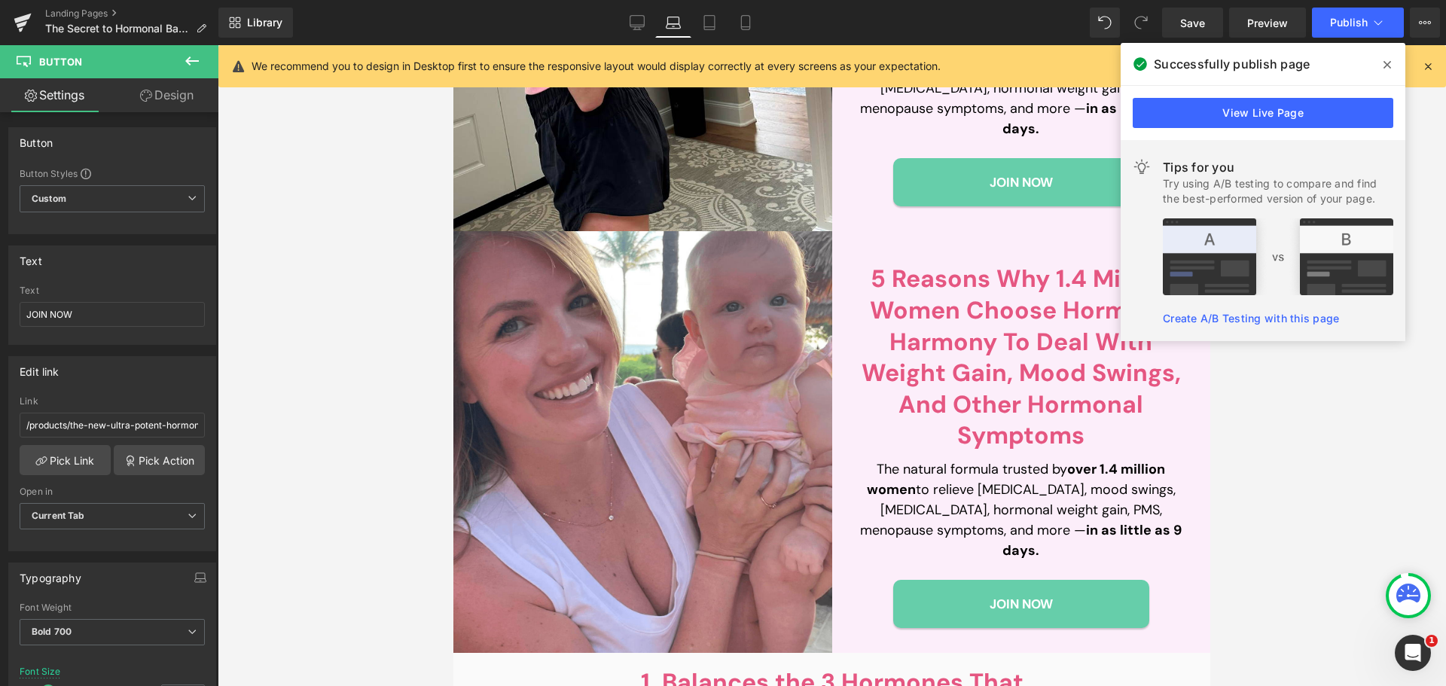
scroll to position [224, 0]
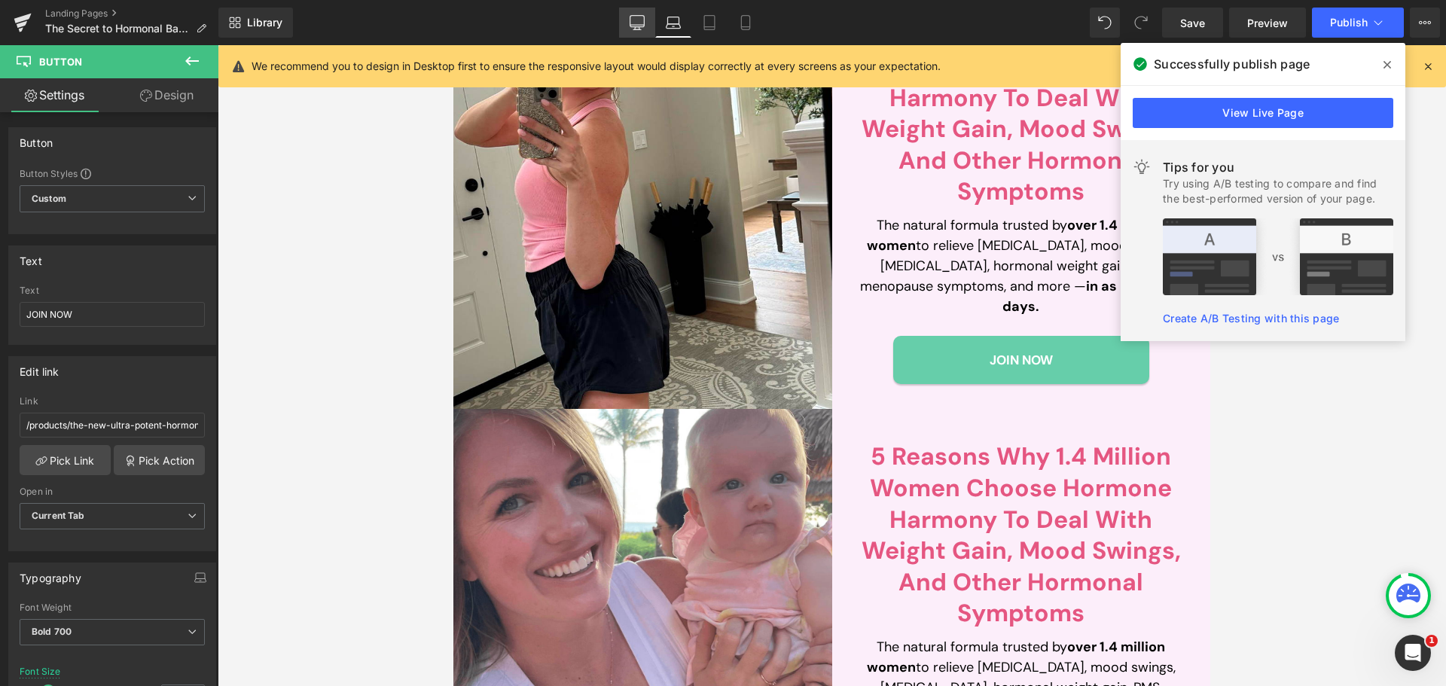
click at [638, 26] on icon at bounding box center [637, 22] width 15 height 15
type input "22"
type input "100"
type input "129"
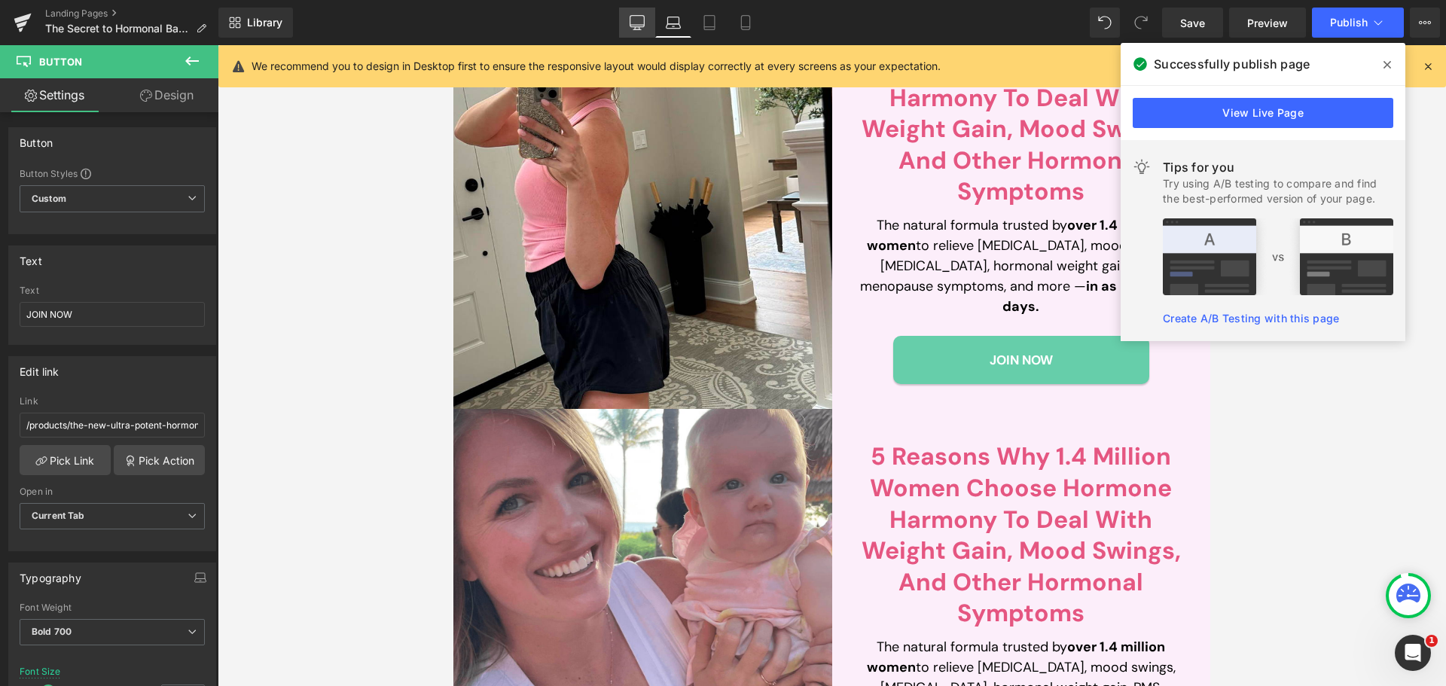
scroll to position [183, 0]
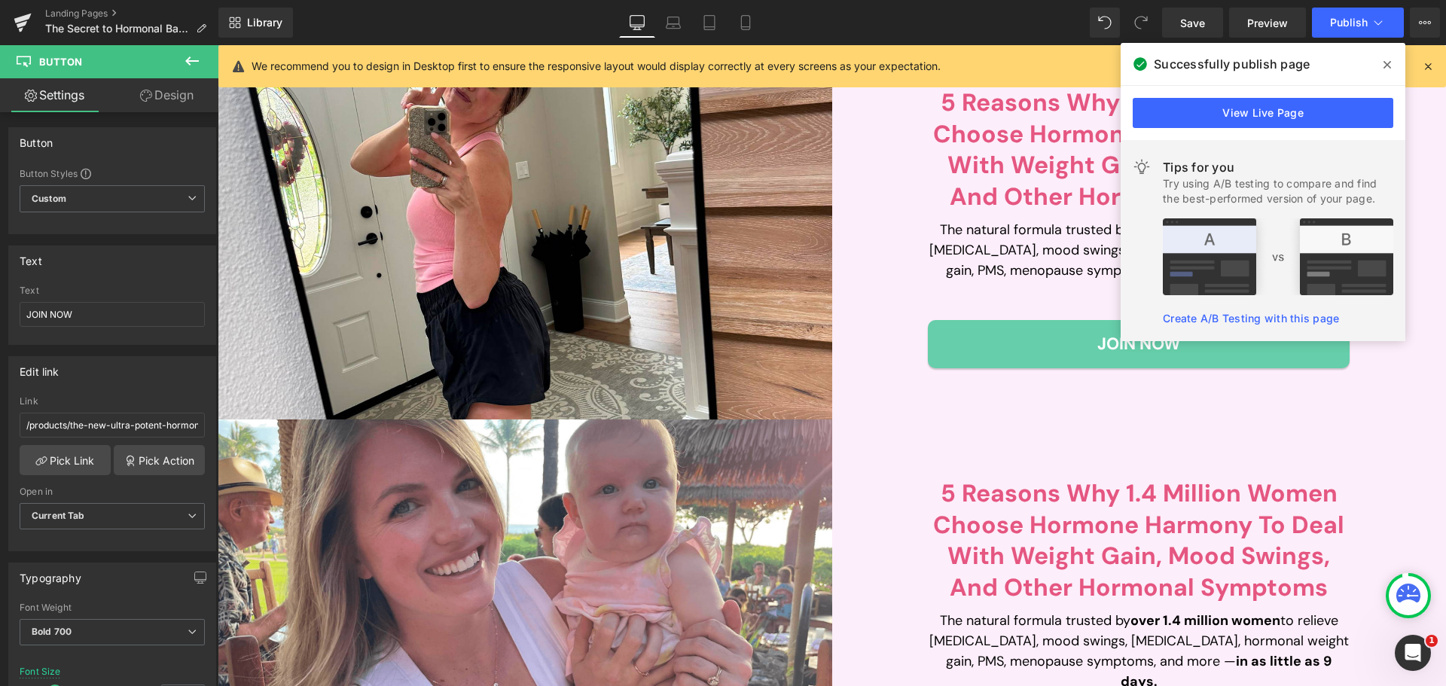
click at [1384, 66] on icon at bounding box center [1388, 65] width 8 height 12
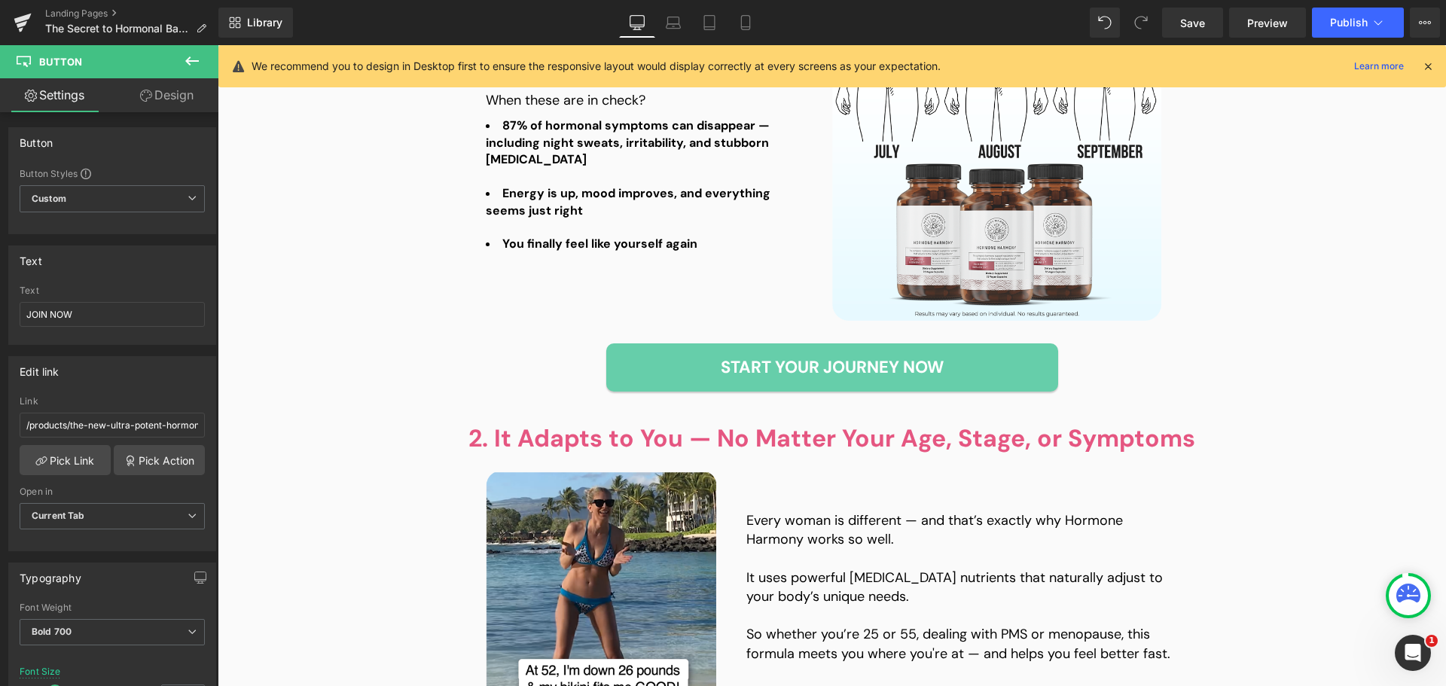
scroll to position [1162, 0]
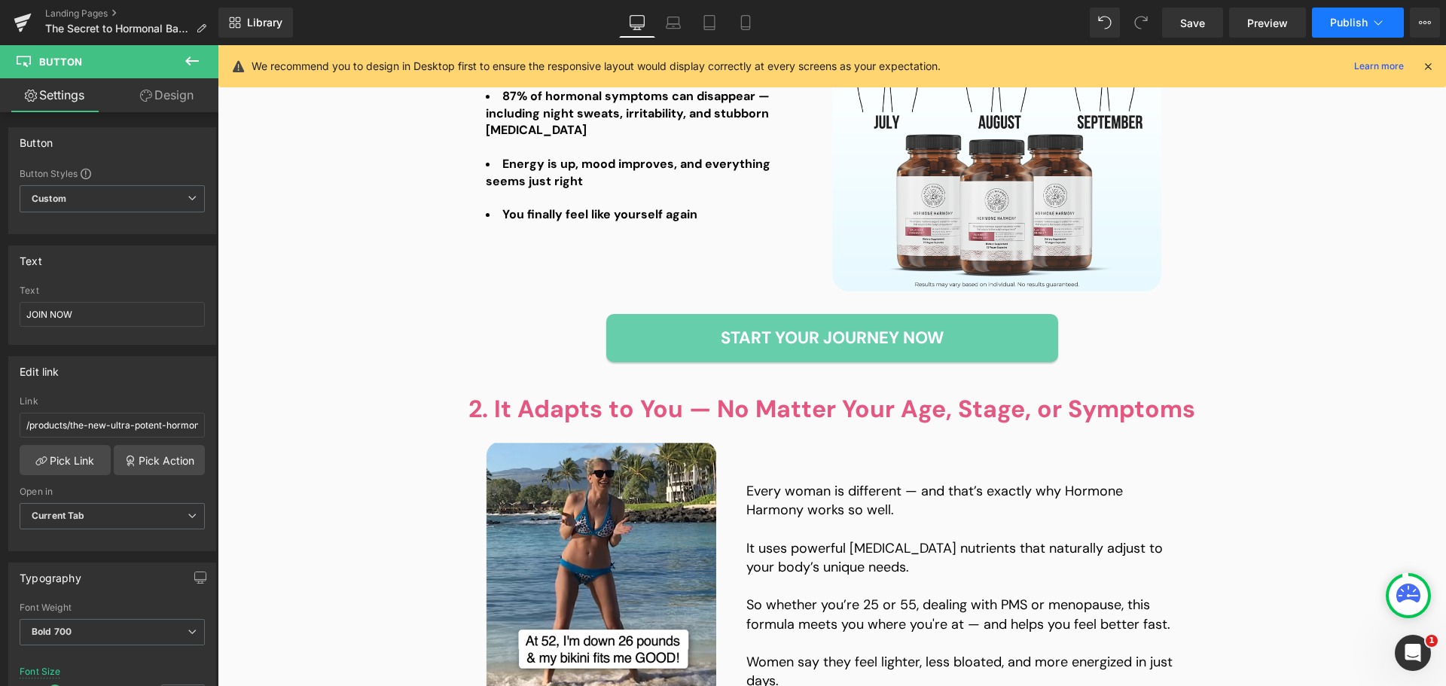
click at [1327, 16] on button "Publish" at bounding box center [1358, 23] width 92 height 30
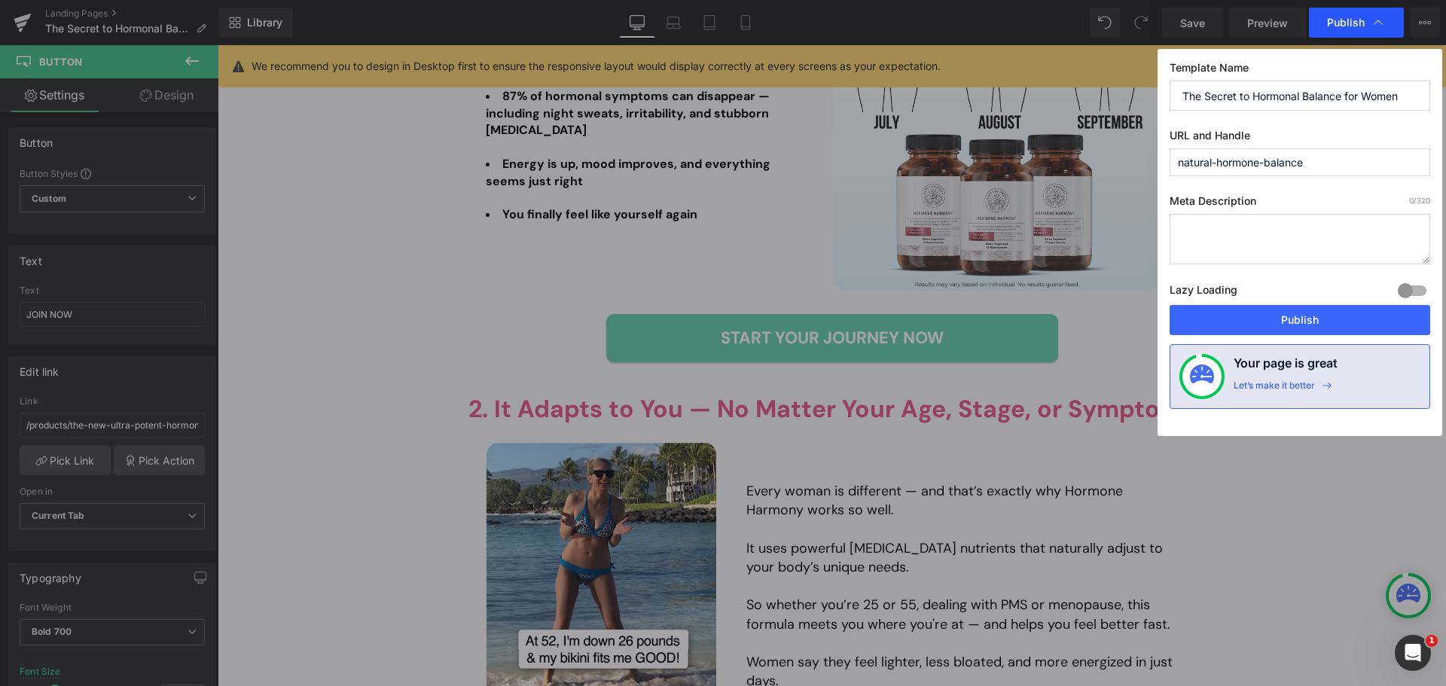
click at [1330, 16] on span "Publish" at bounding box center [1346, 23] width 38 height 14
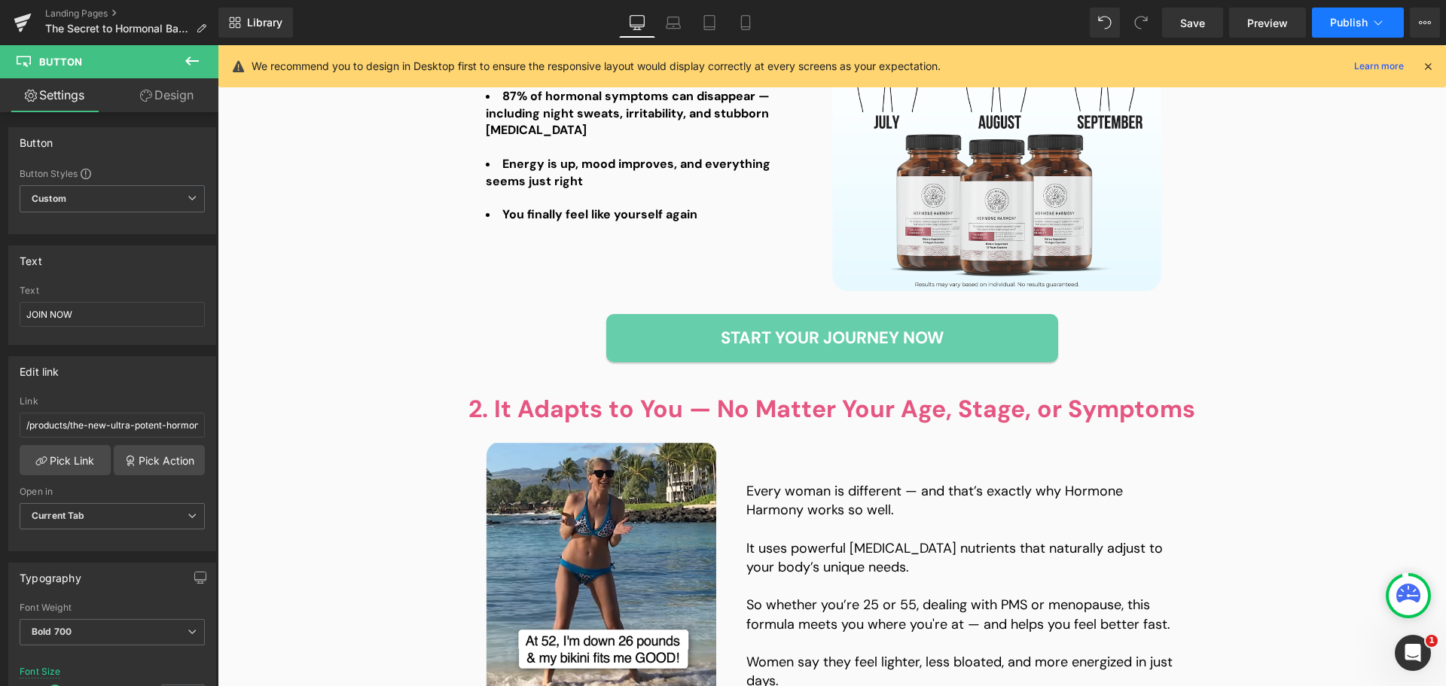
click at [1336, 17] on span "Publish" at bounding box center [1349, 23] width 38 height 12
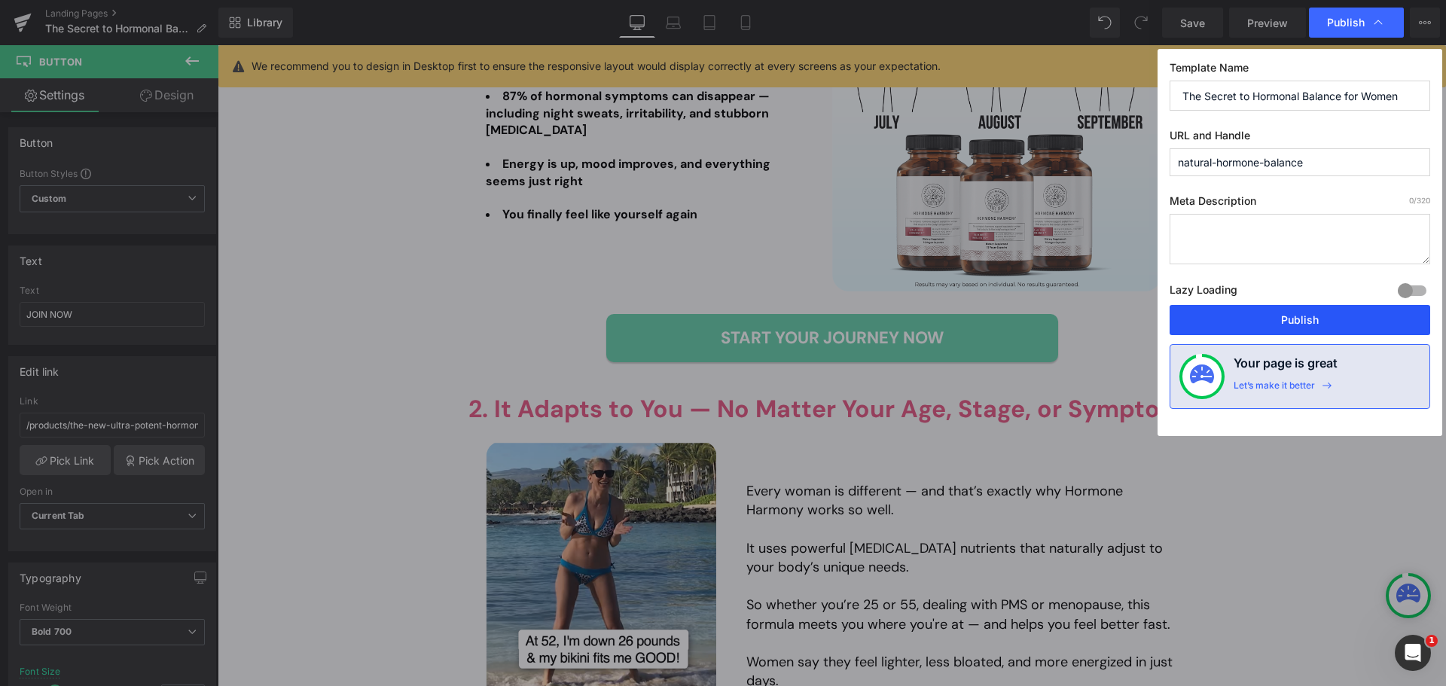
drag, startPoint x: 1347, startPoint y: 319, endPoint x: 1145, endPoint y: 332, distance: 202.3
click at [1348, 319] on button "Publish" at bounding box center [1300, 320] width 261 height 30
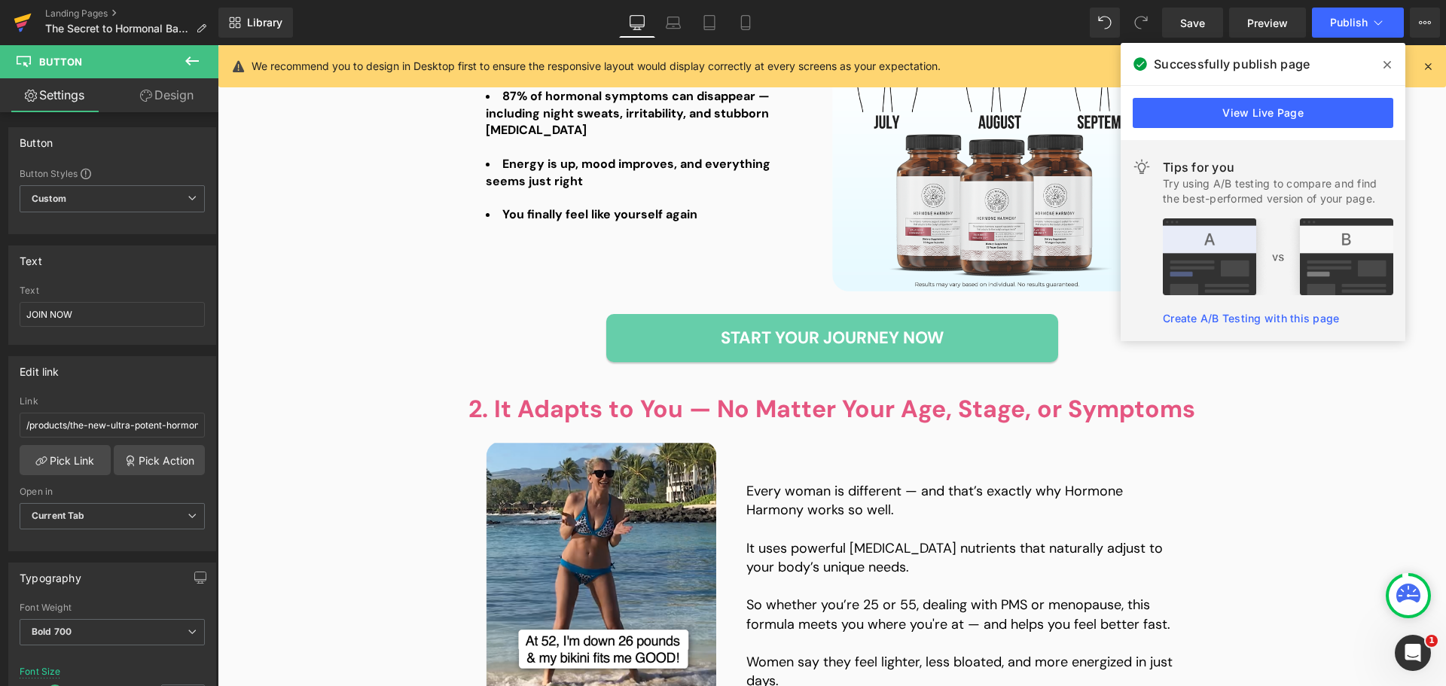
click at [21, 16] on icon at bounding box center [23, 23] width 18 height 38
